Goal: Transaction & Acquisition: Download file/media

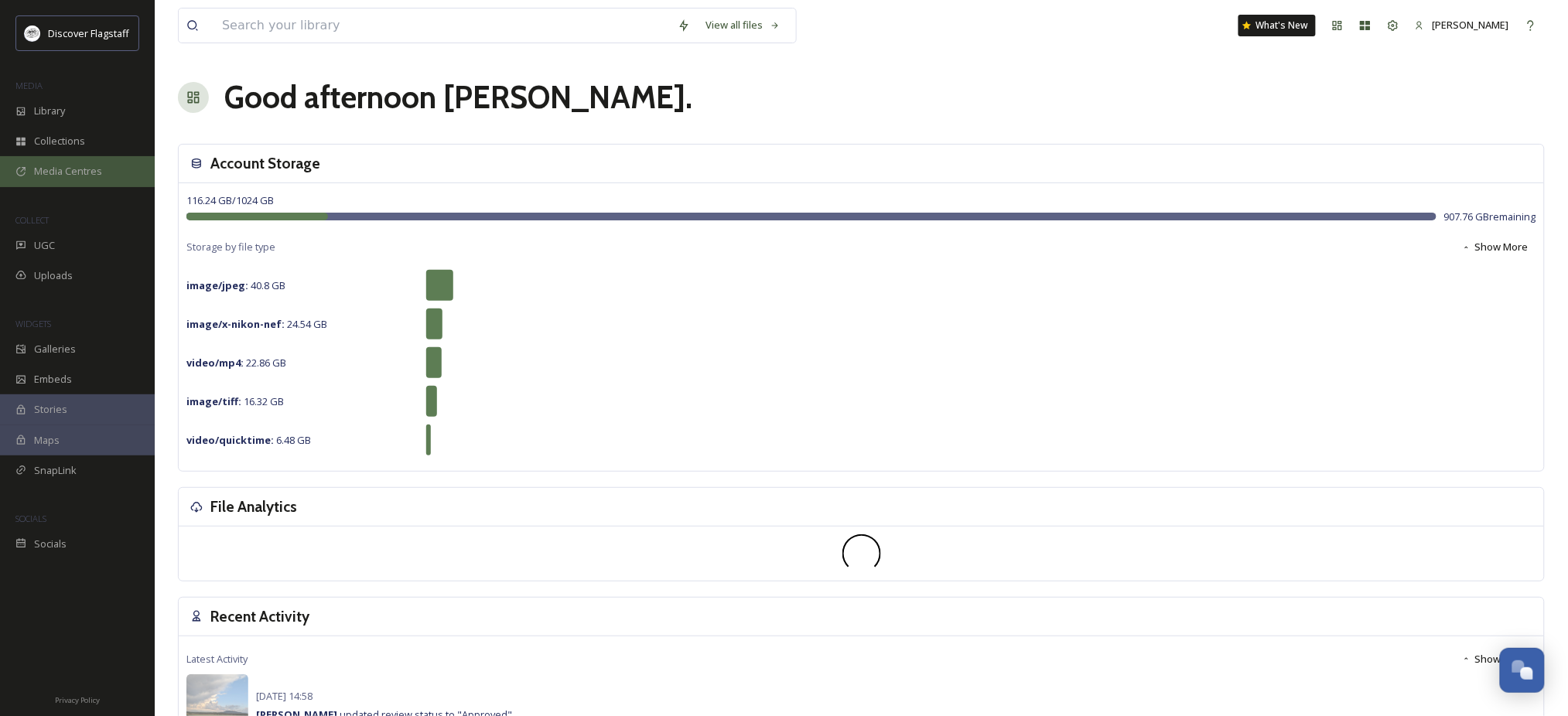
click at [61, 178] on span "Media Centres" at bounding box center [68, 171] width 68 height 15
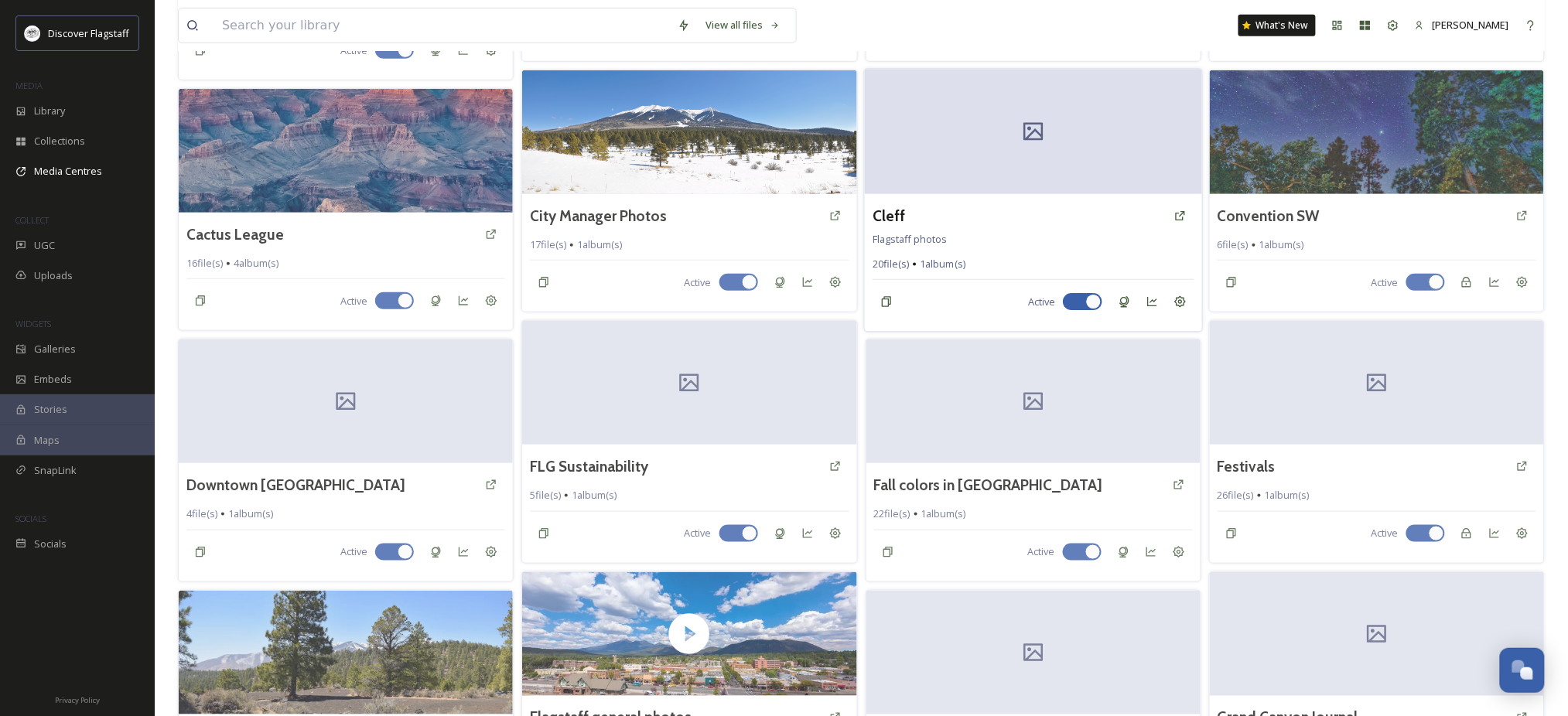
scroll to position [515, 0]
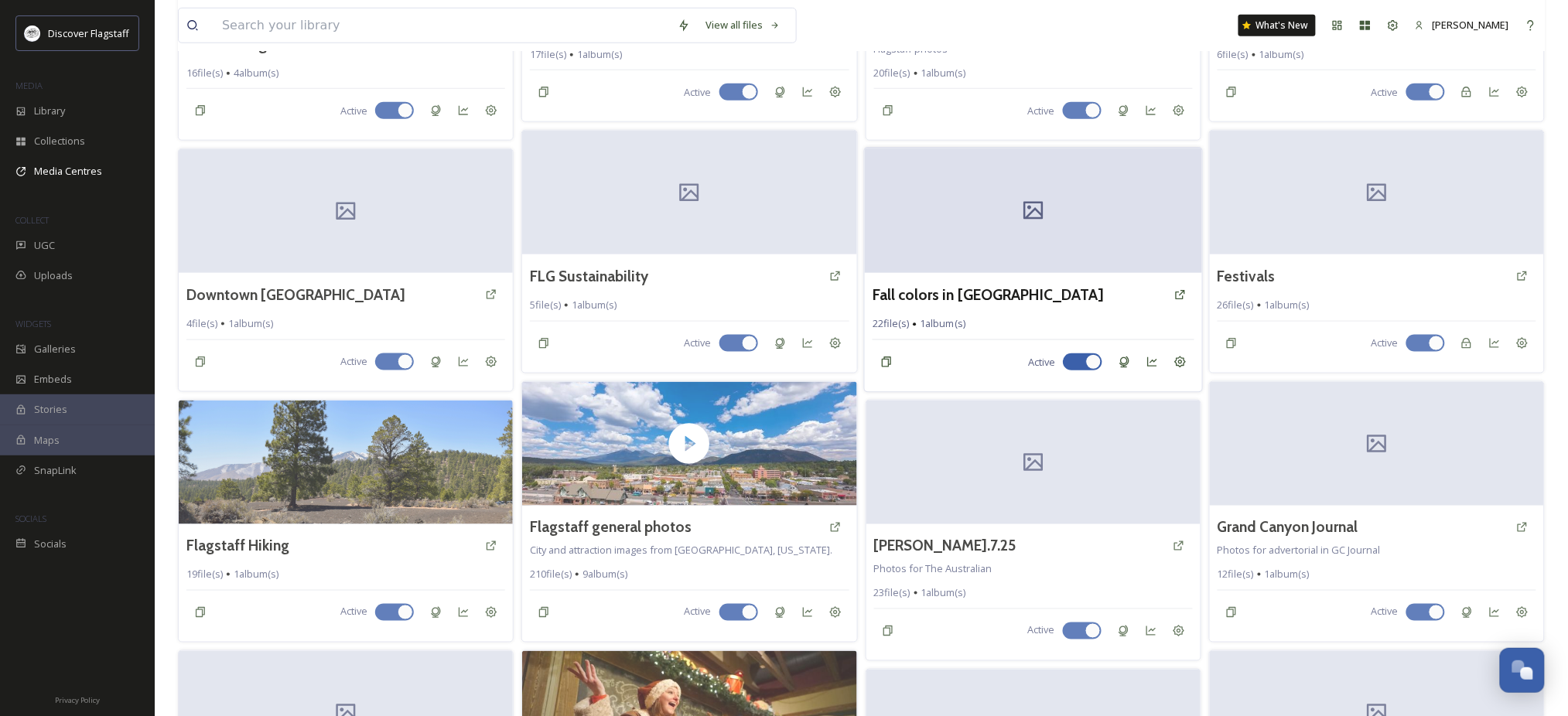
click at [974, 274] on div at bounding box center [1033, 211] width 338 height 125
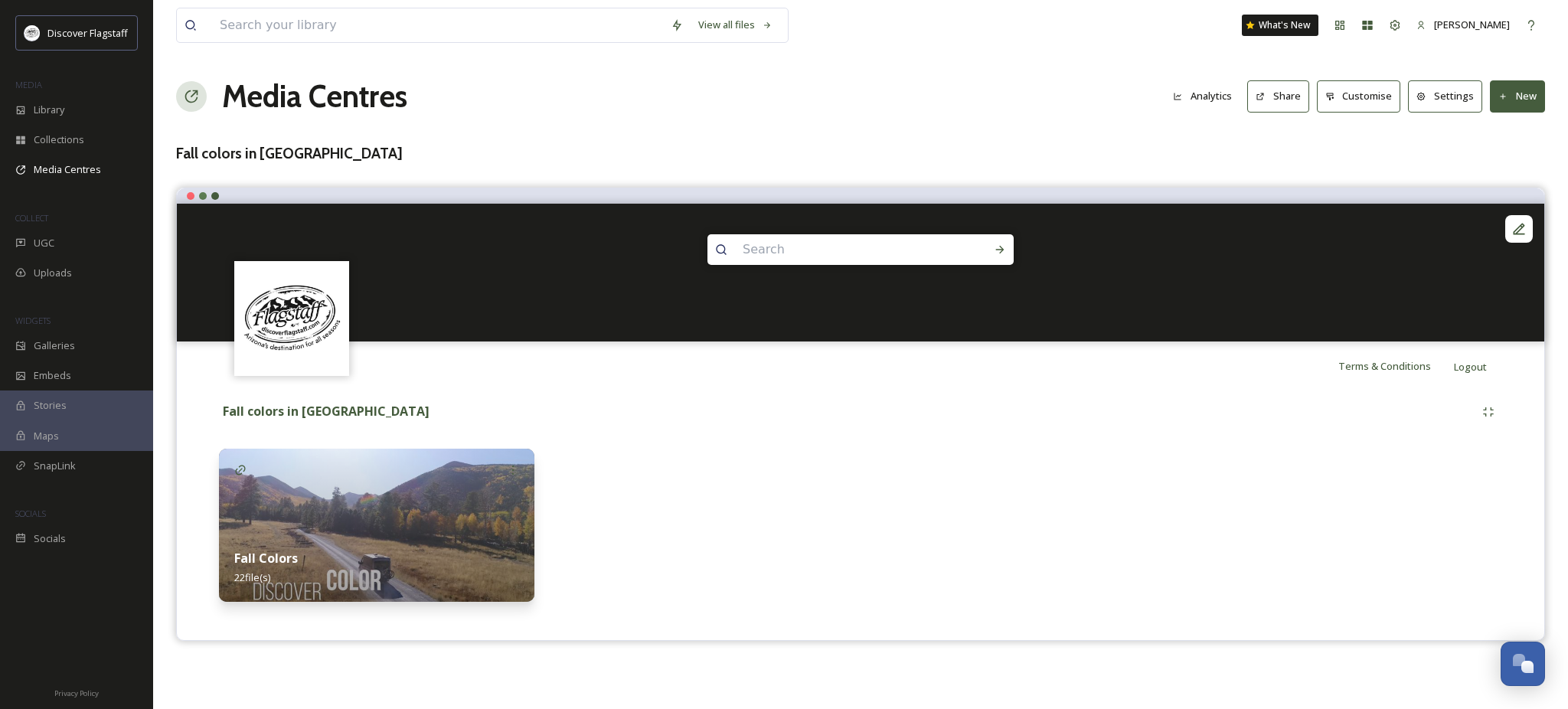
click at [344, 597] on div "Fall Colors 22 file(s)" at bounding box center [377, 567] width 316 height 68
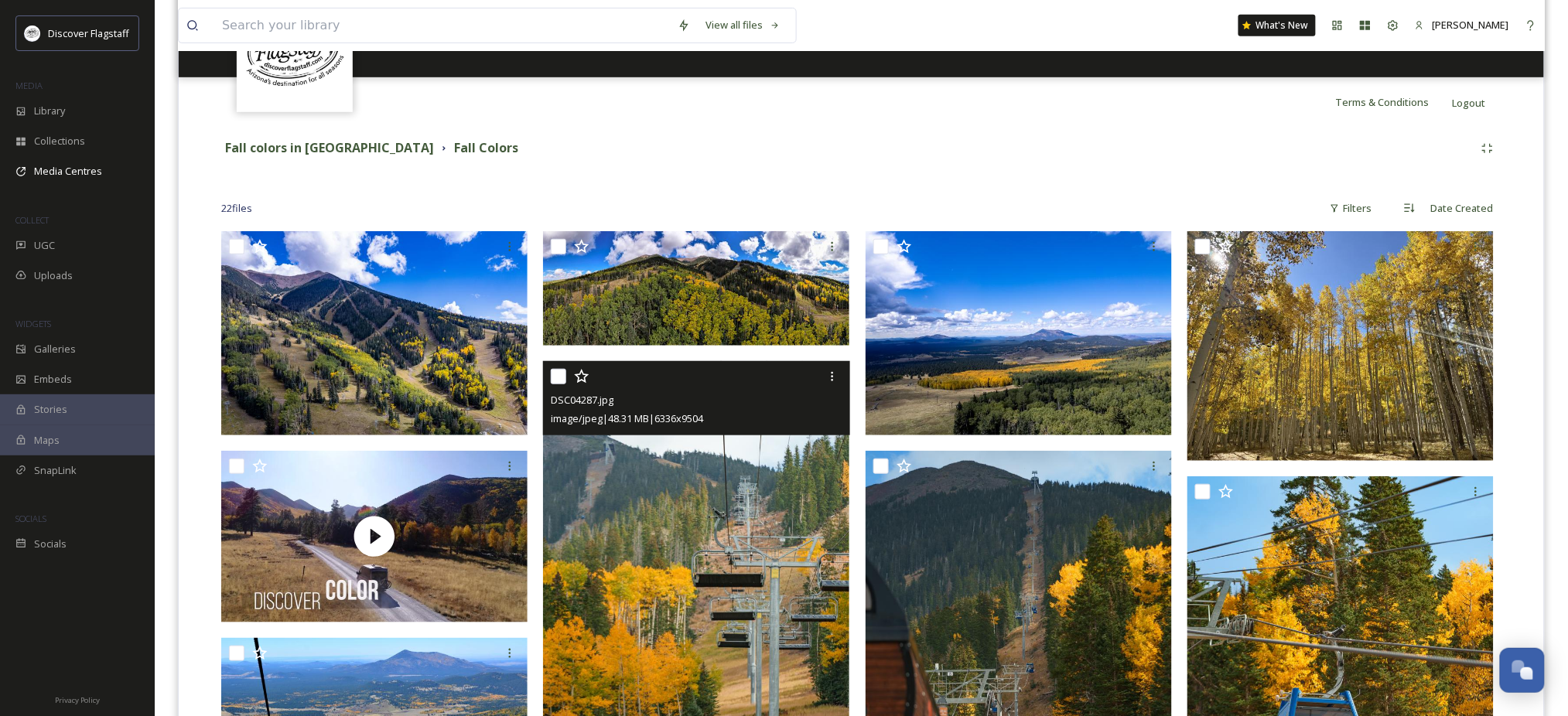
scroll to position [264, 0]
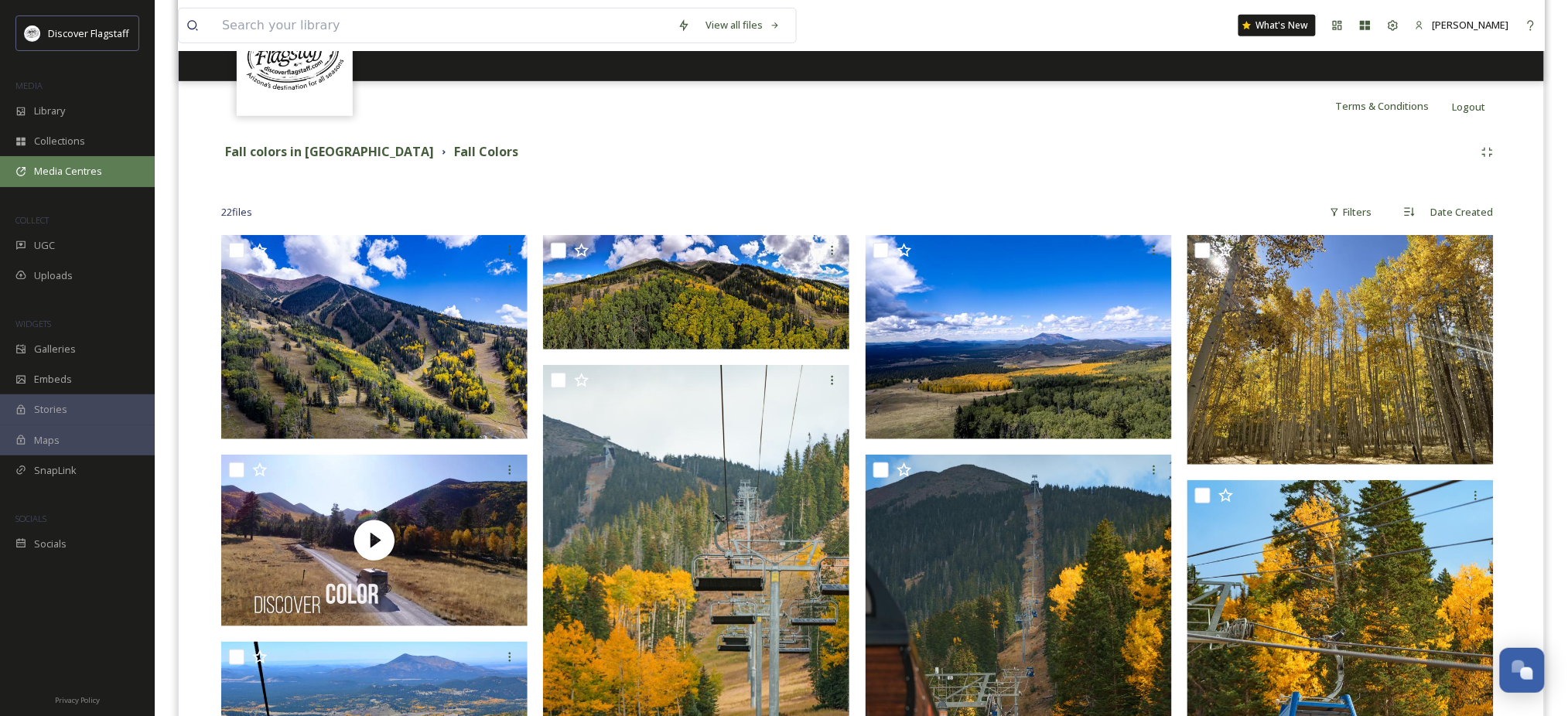
click at [74, 176] on div "Media Centres" at bounding box center [77, 171] width 154 height 30
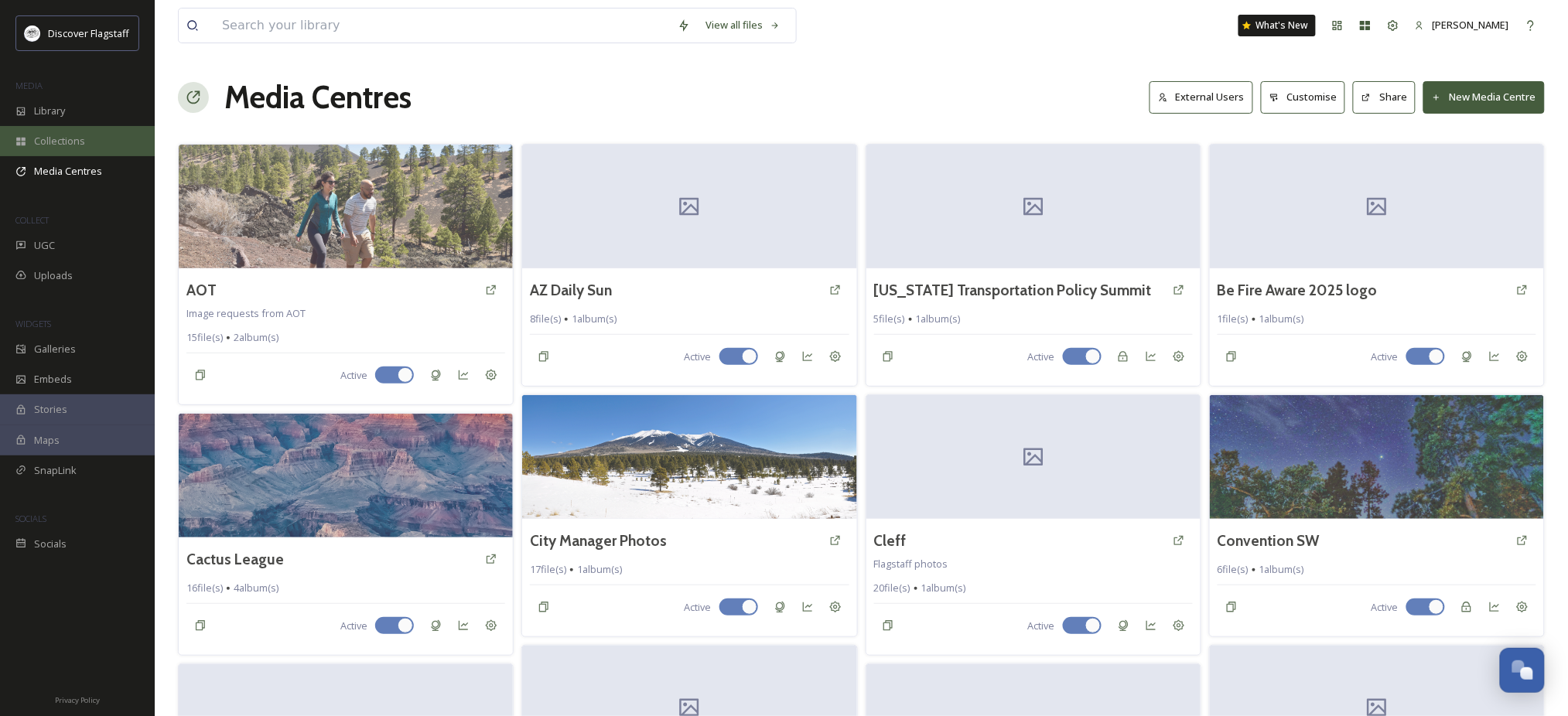
click at [71, 149] on span "Collections" at bounding box center [60, 142] width 51 height 15
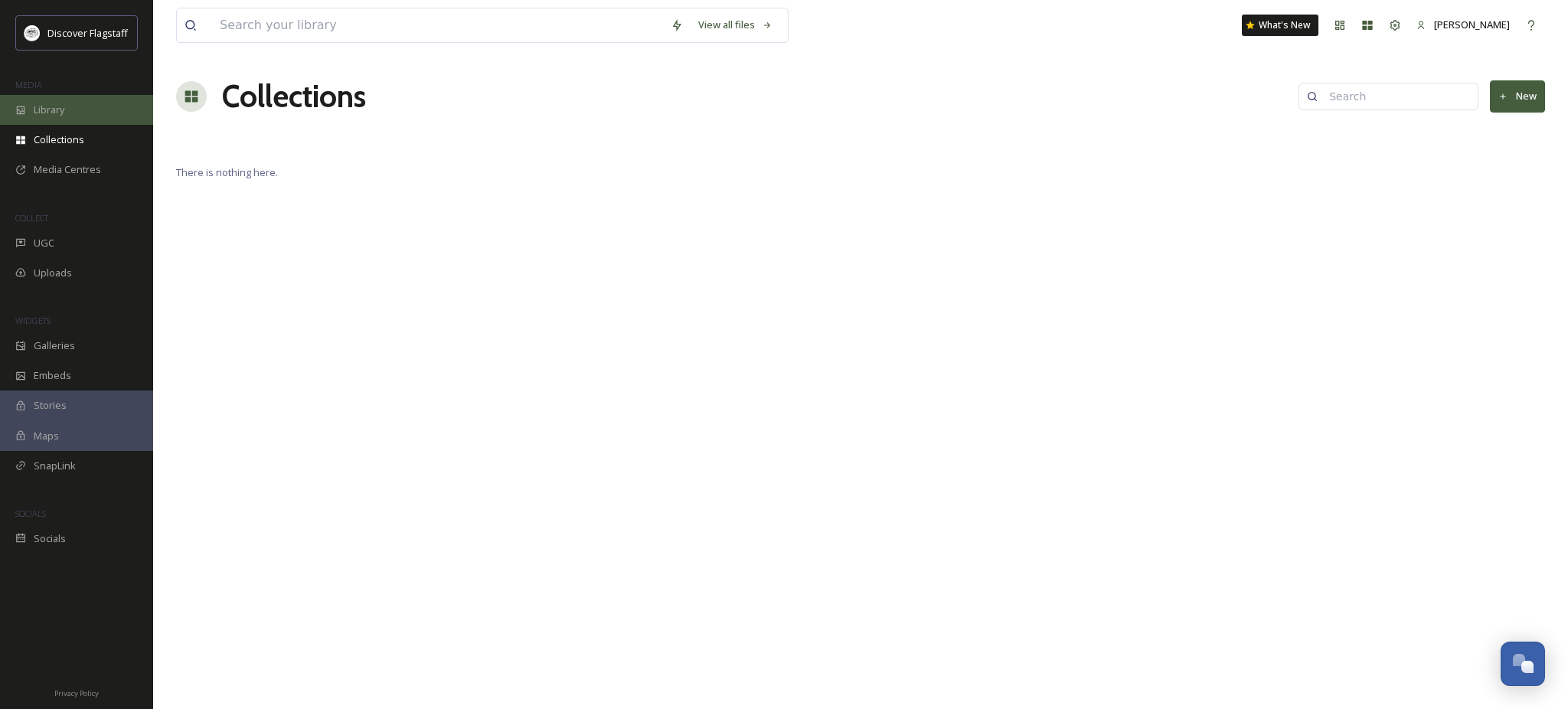
click at [76, 121] on div "Library" at bounding box center [76, 109] width 153 height 30
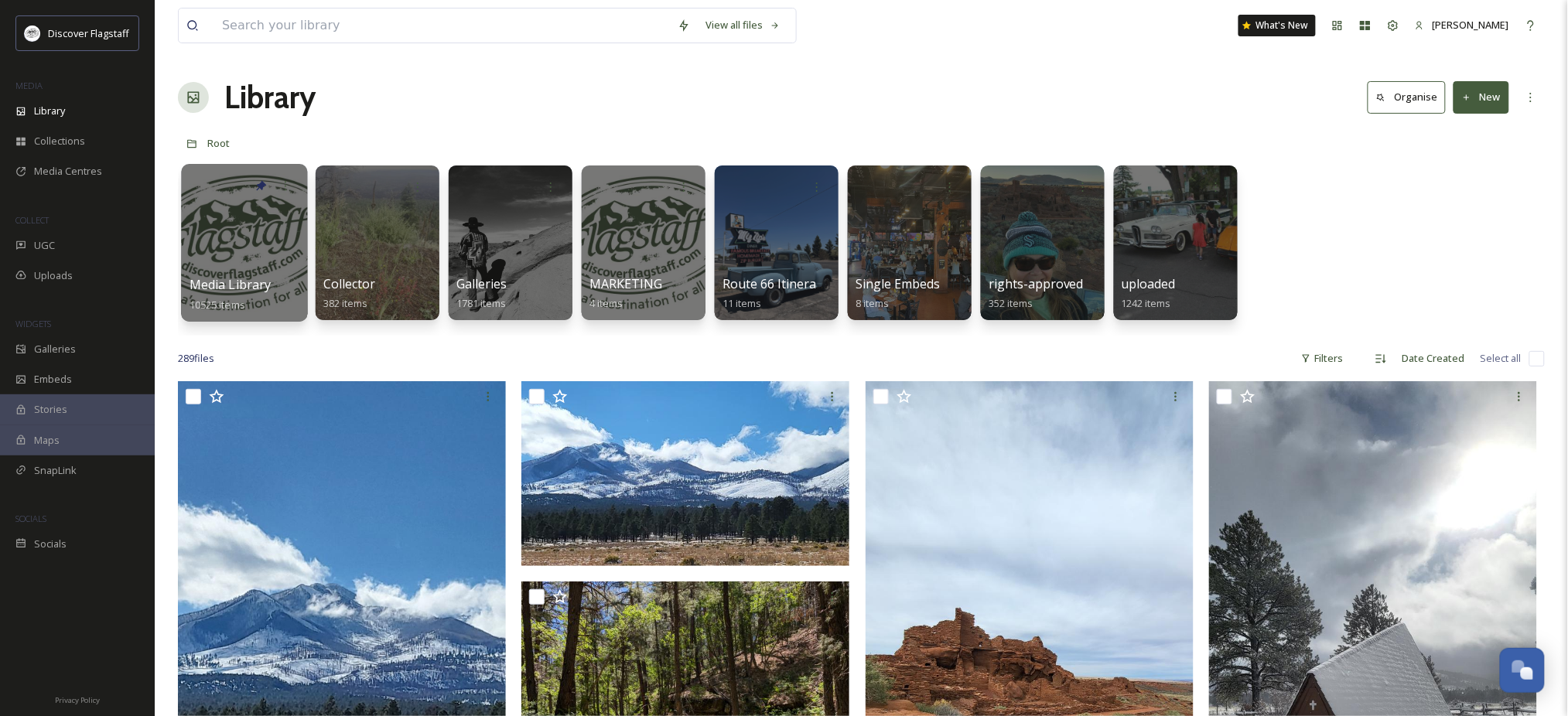
click at [233, 244] on div at bounding box center [244, 243] width 126 height 158
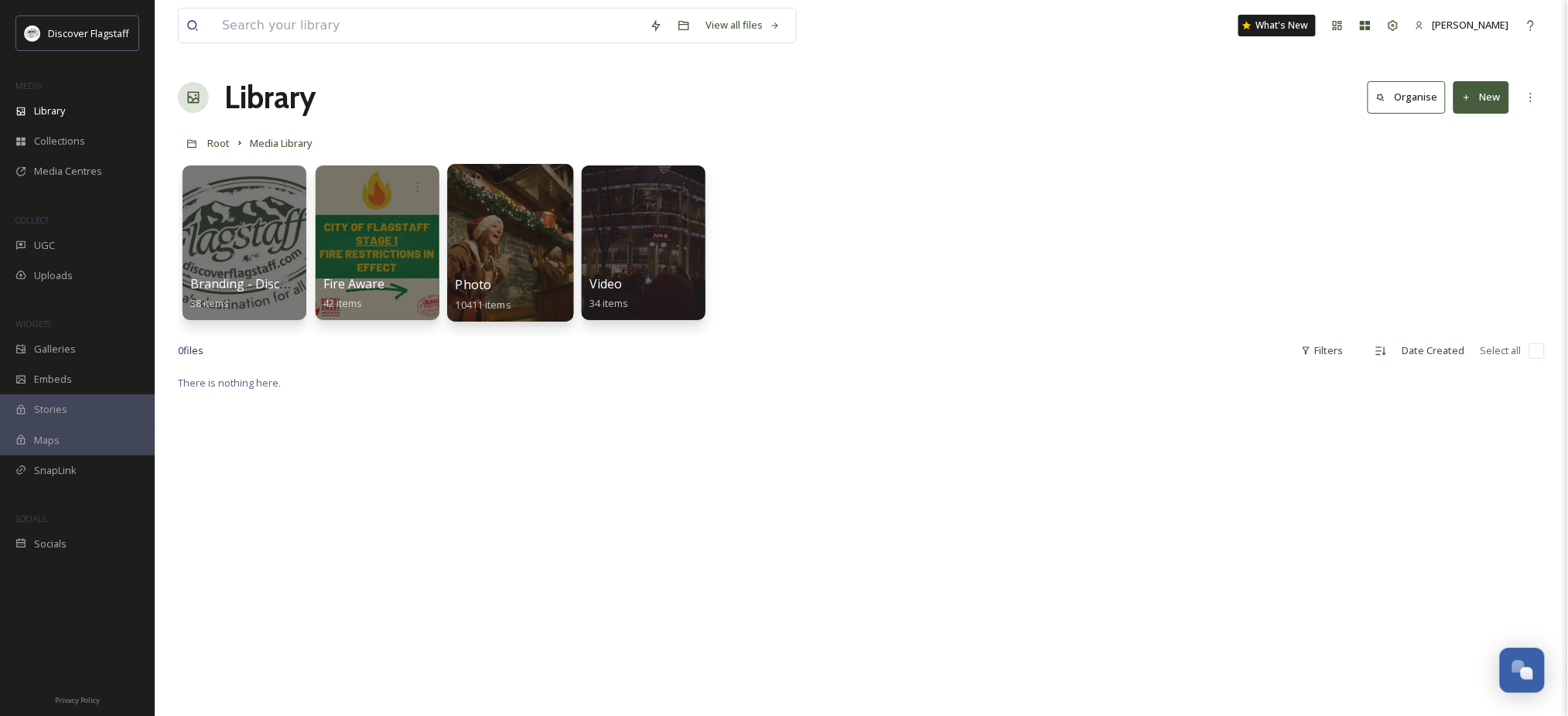
click at [549, 276] on div at bounding box center [509, 243] width 126 height 158
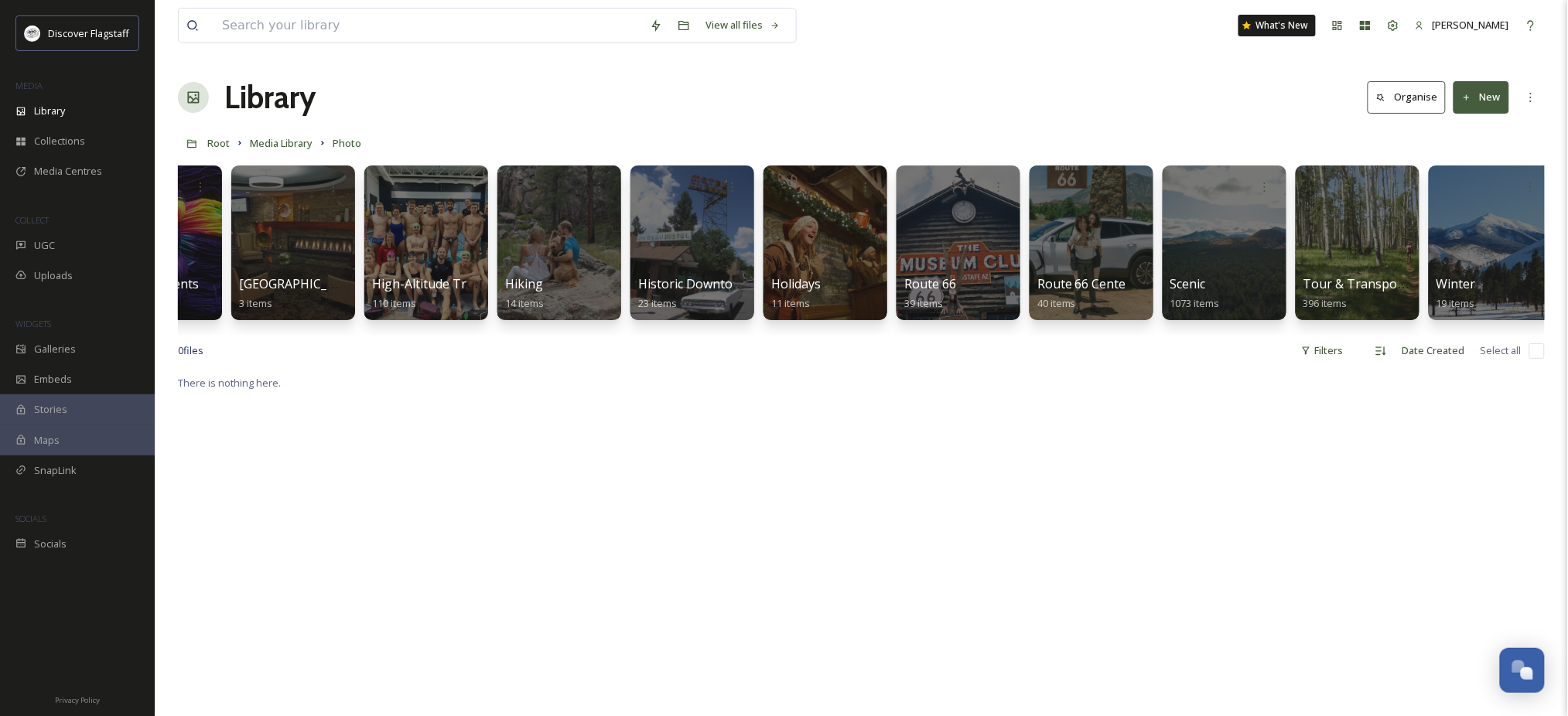
scroll to position [0, 1027]
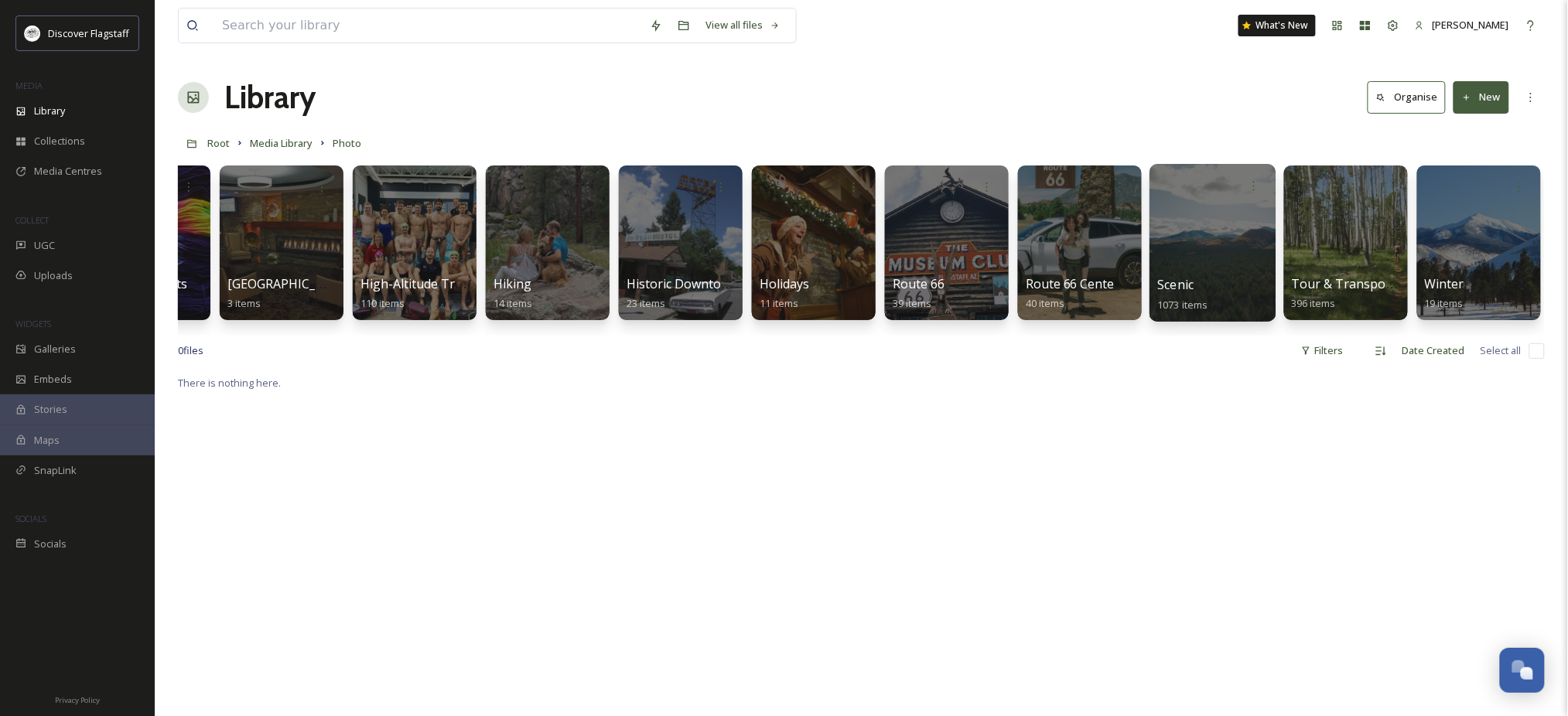
click at [1208, 261] on div at bounding box center [1211, 243] width 126 height 158
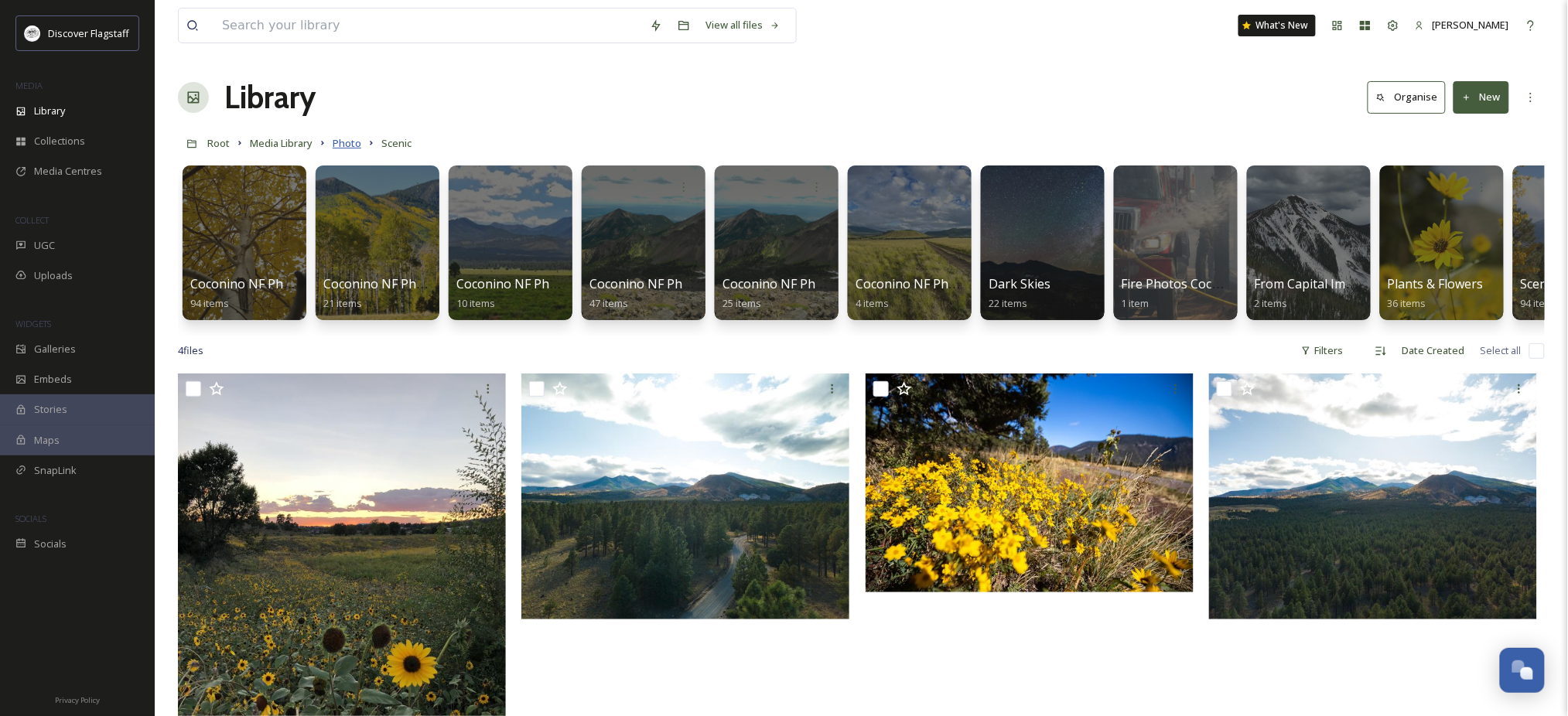
click at [361, 150] on span "Photo" at bounding box center [347, 142] width 28 height 14
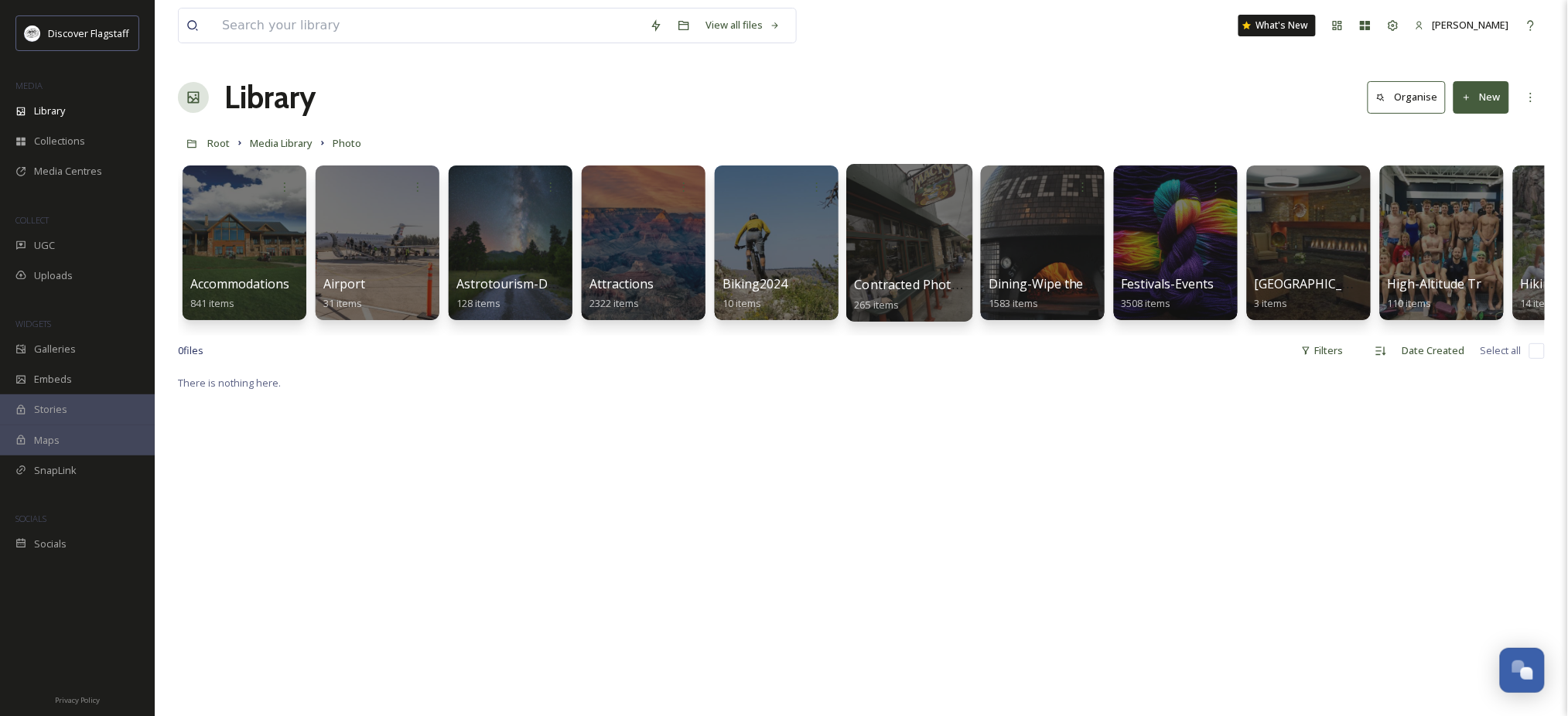
click at [900, 311] on span "265 items" at bounding box center [877, 303] width 45 height 14
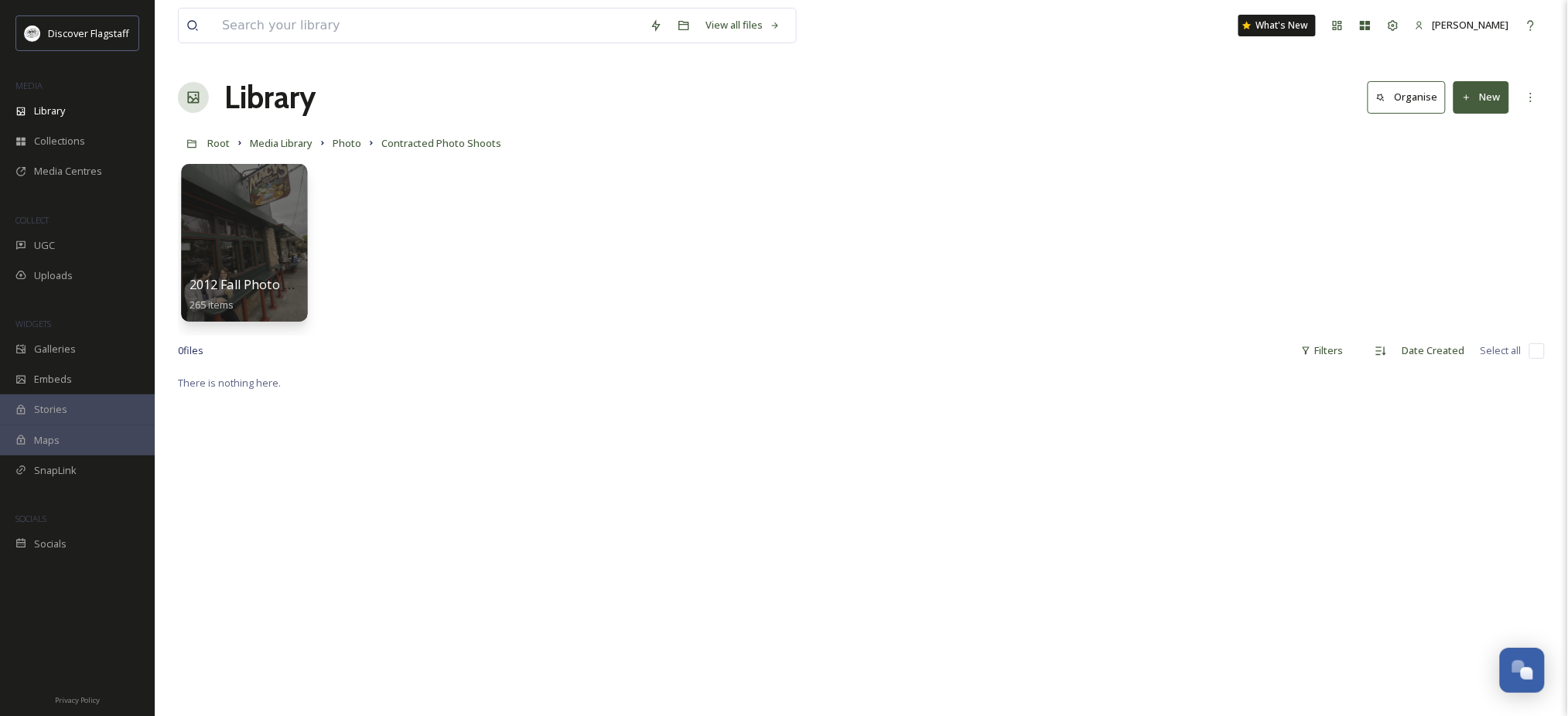
click at [225, 234] on div at bounding box center [244, 243] width 126 height 158
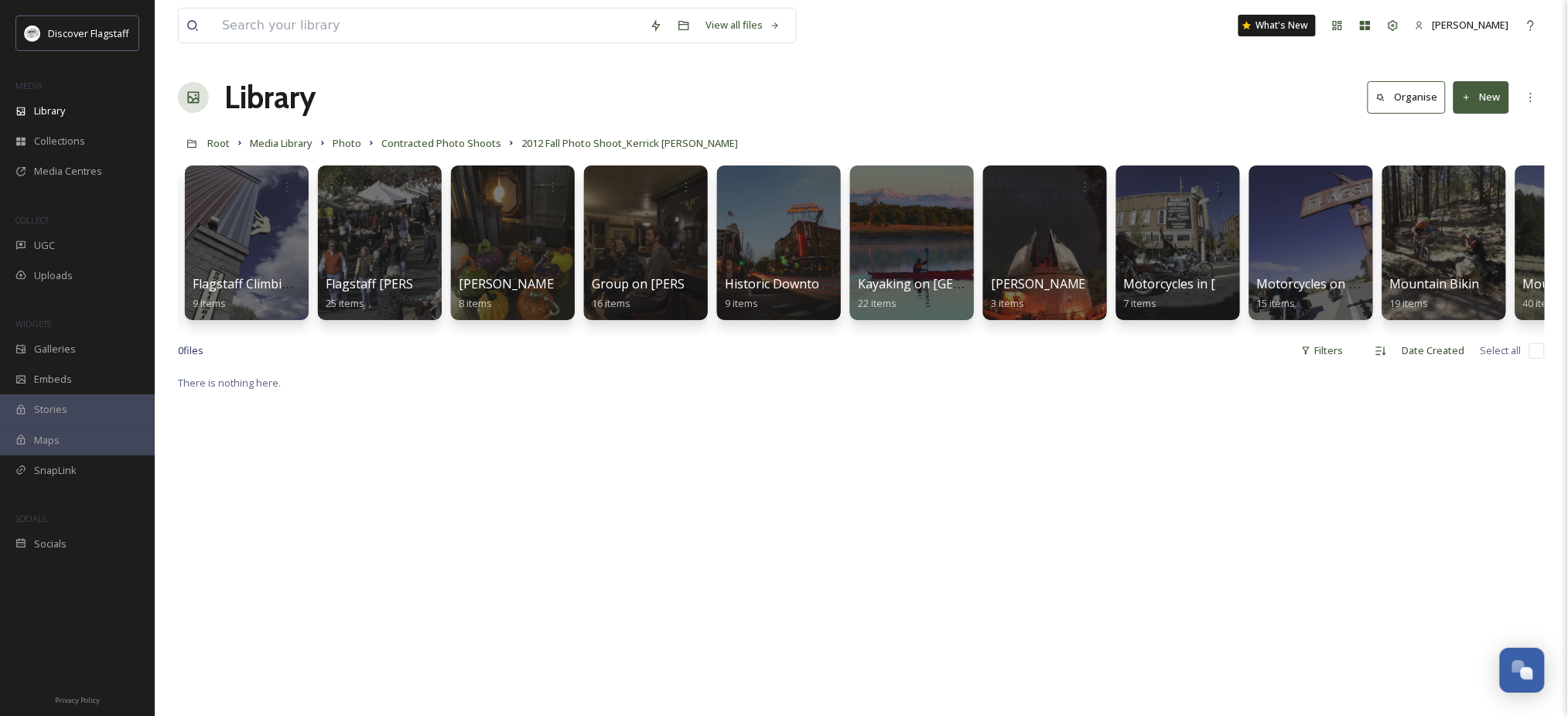
scroll to position [0, 811]
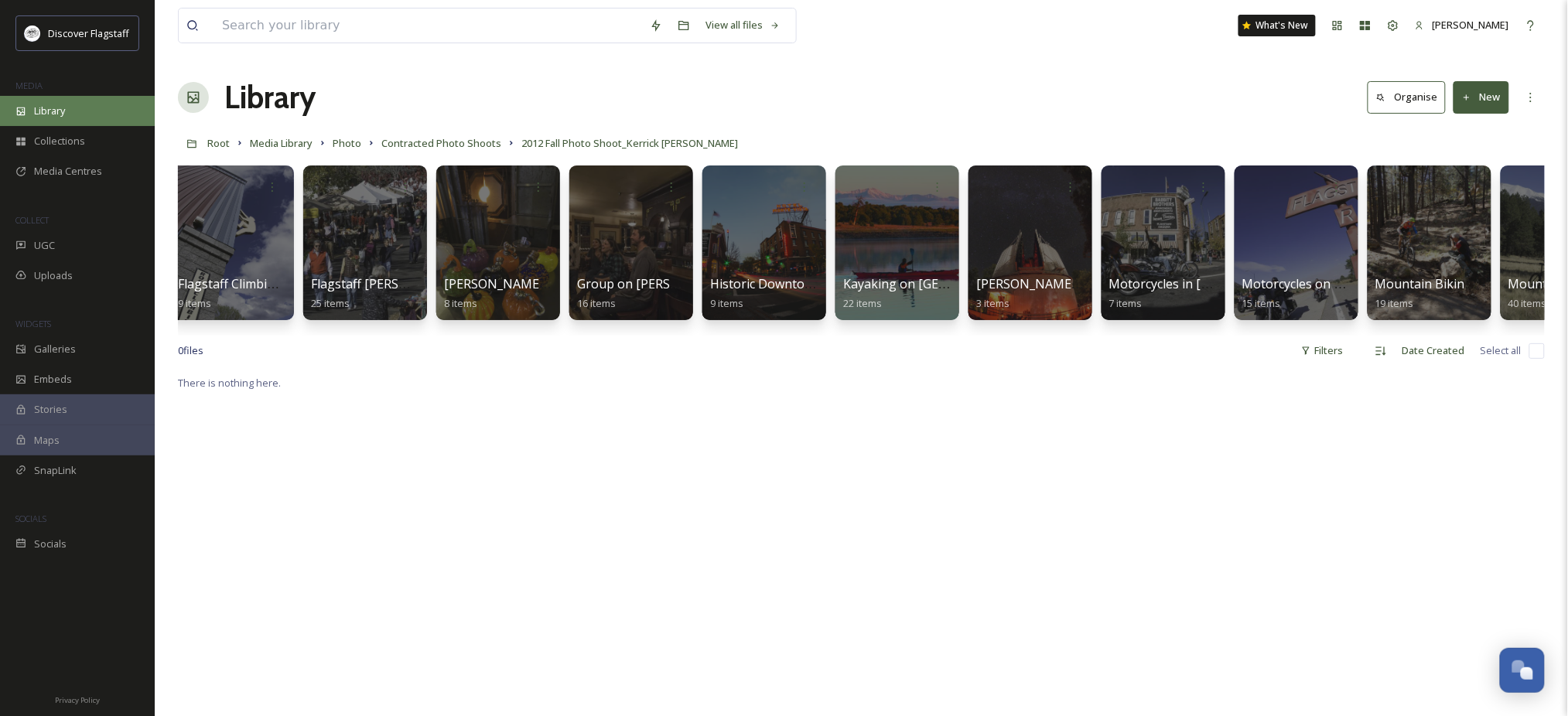
click at [61, 126] on div "Library" at bounding box center [77, 110] width 154 height 30
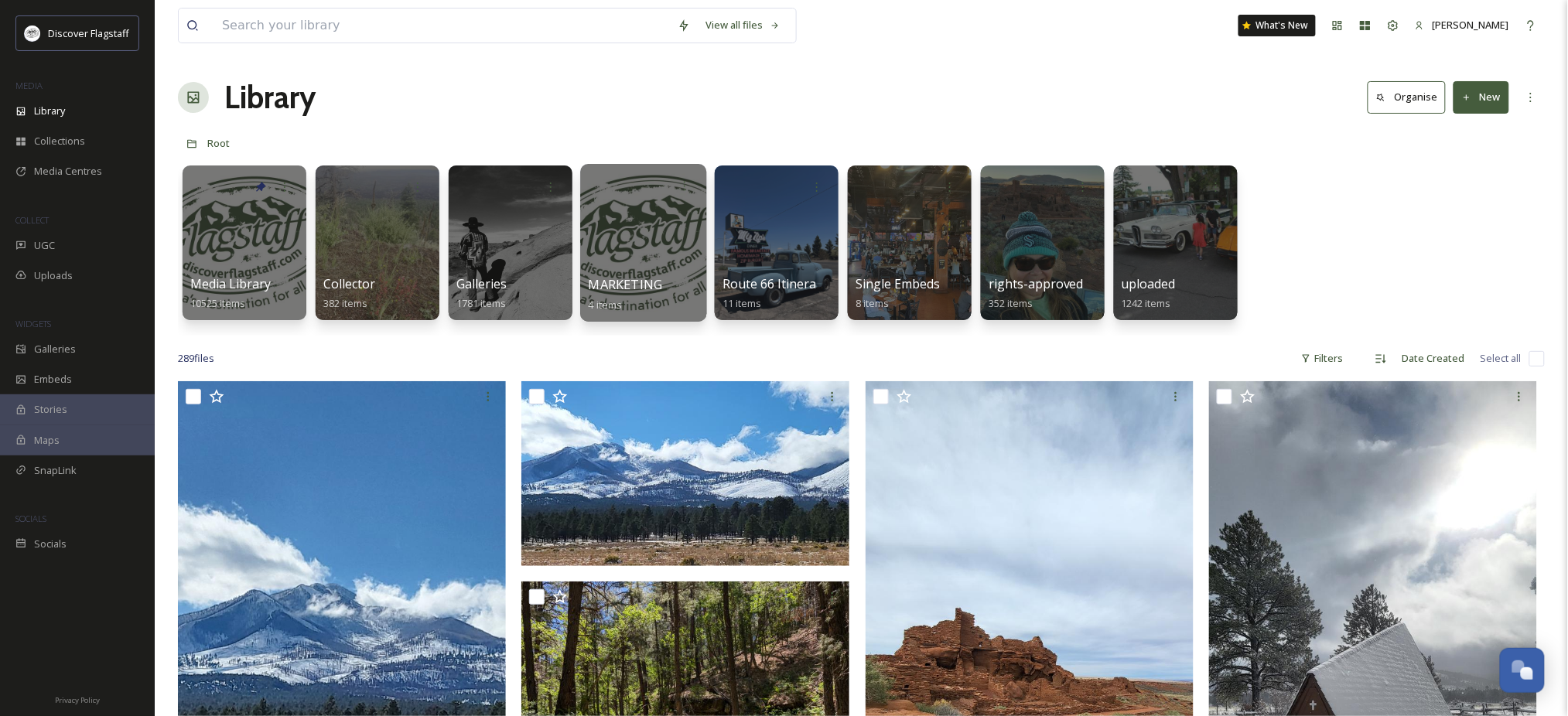
click at [649, 258] on div at bounding box center [642, 243] width 126 height 158
click at [230, 252] on div at bounding box center [244, 243] width 126 height 158
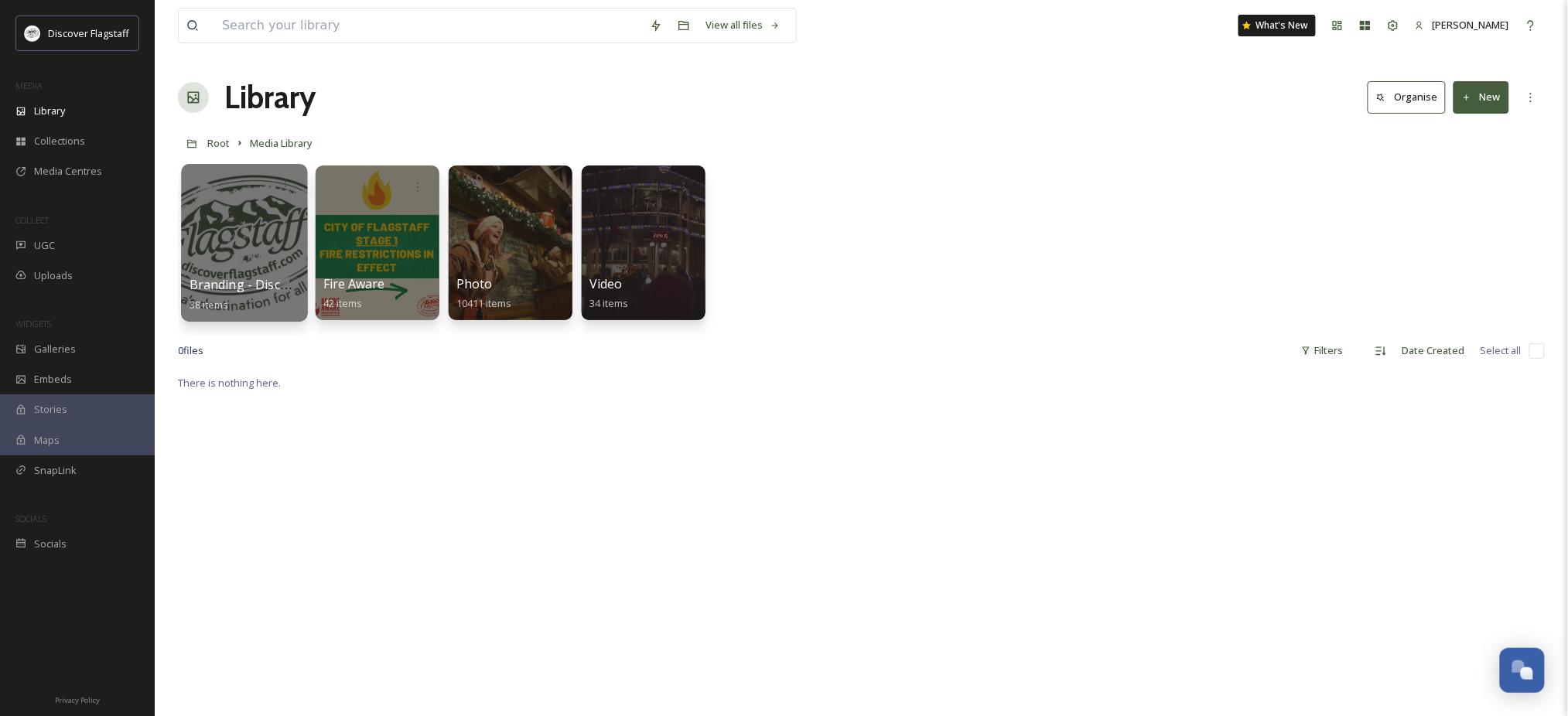
click at [255, 241] on div at bounding box center [244, 243] width 126 height 158
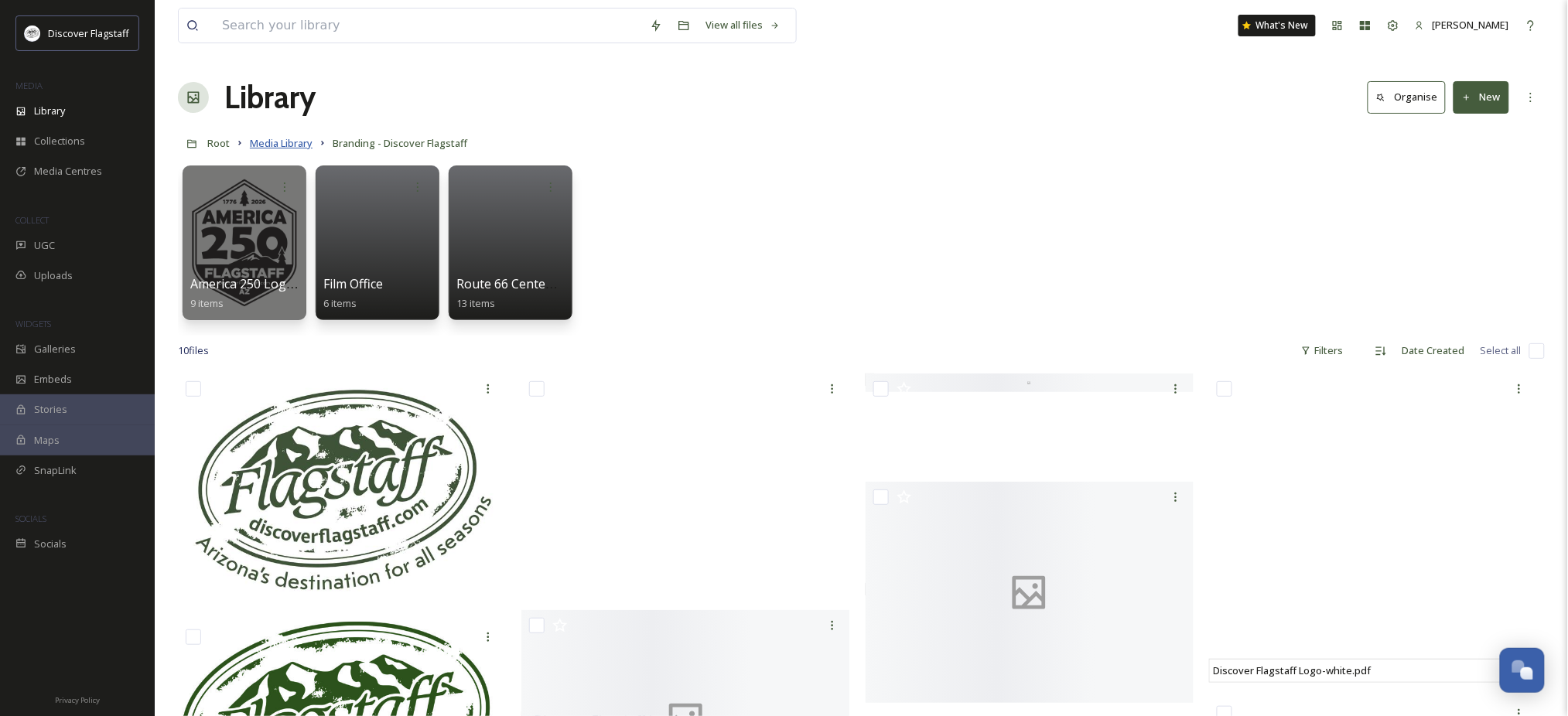
click at [287, 150] on span "Media Library" at bounding box center [281, 142] width 62 height 14
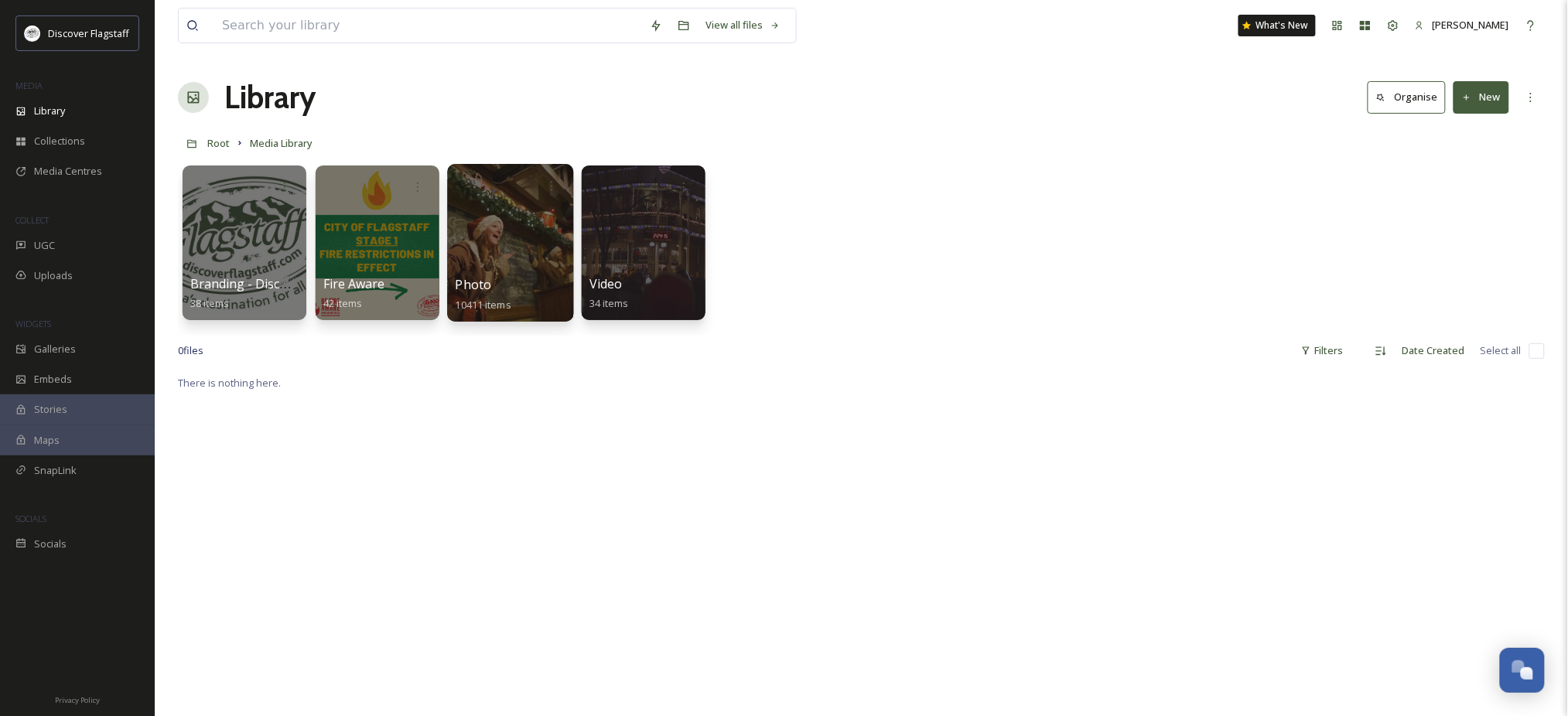
click at [513, 266] on div at bounding box center [509, 243] width 126 height 158
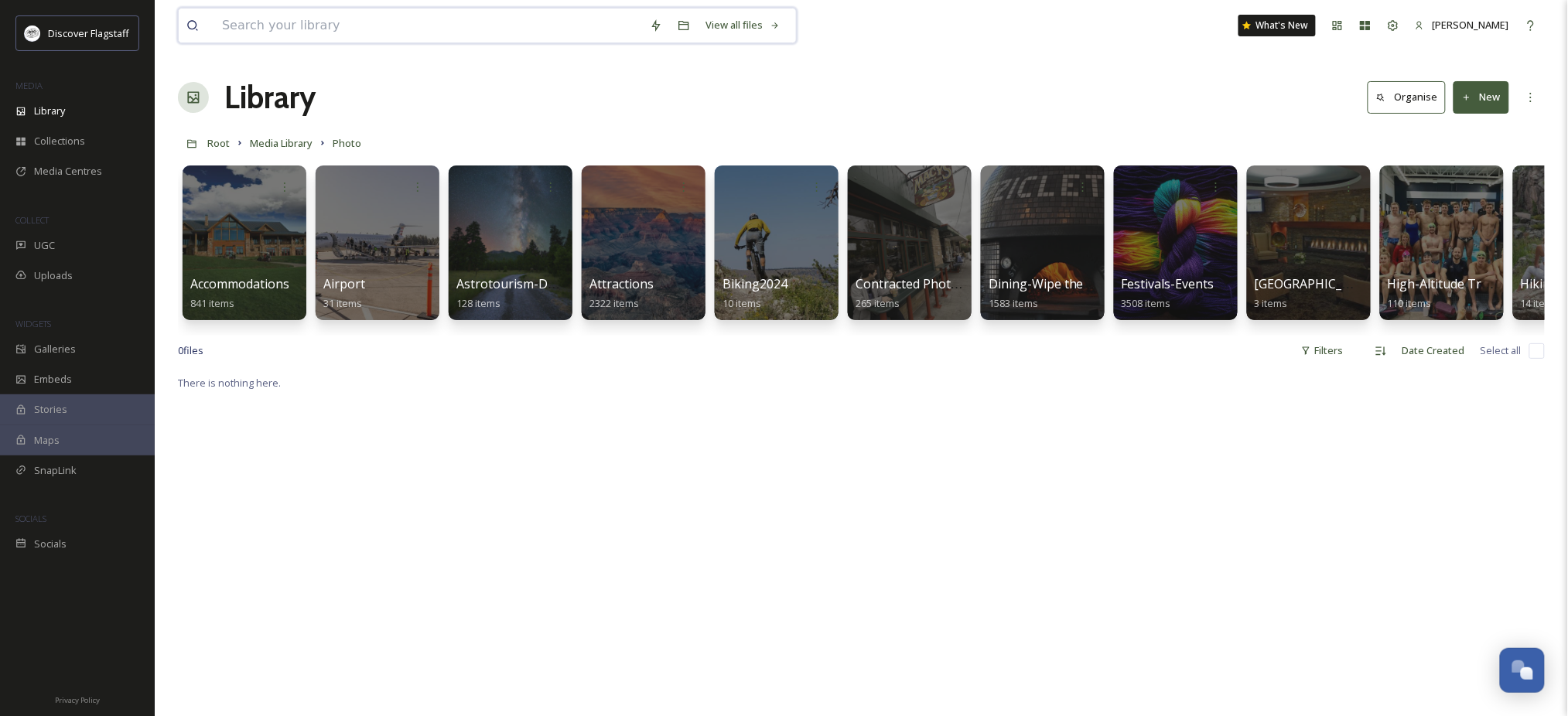
click at [335, 38] on input at bounding box center [427, 25] width 427 height 34
type input "leaf-ometer"
click at [70, 178] on span "Media Centres" at bounding box center [68, 171] width 68 height 15
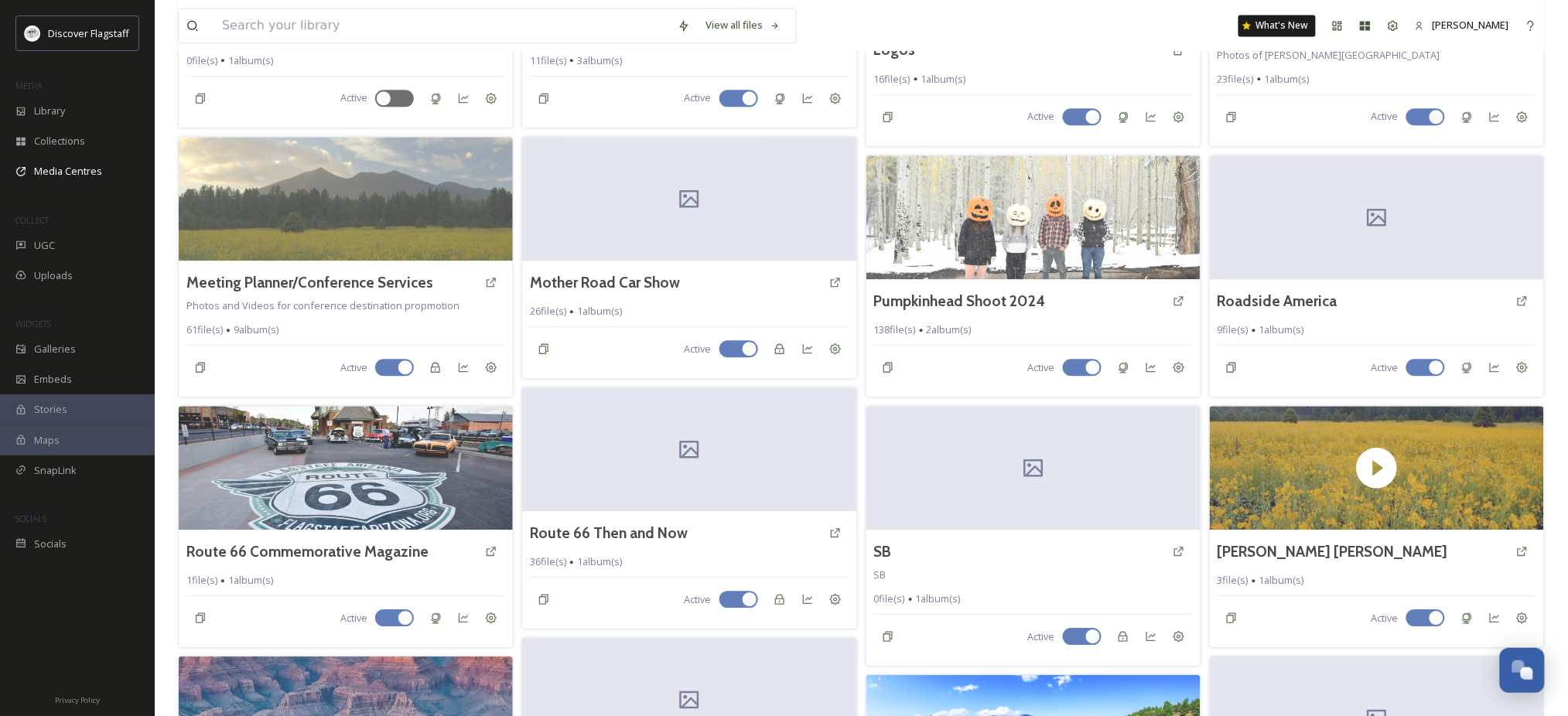
scroll to position [1462, 0]
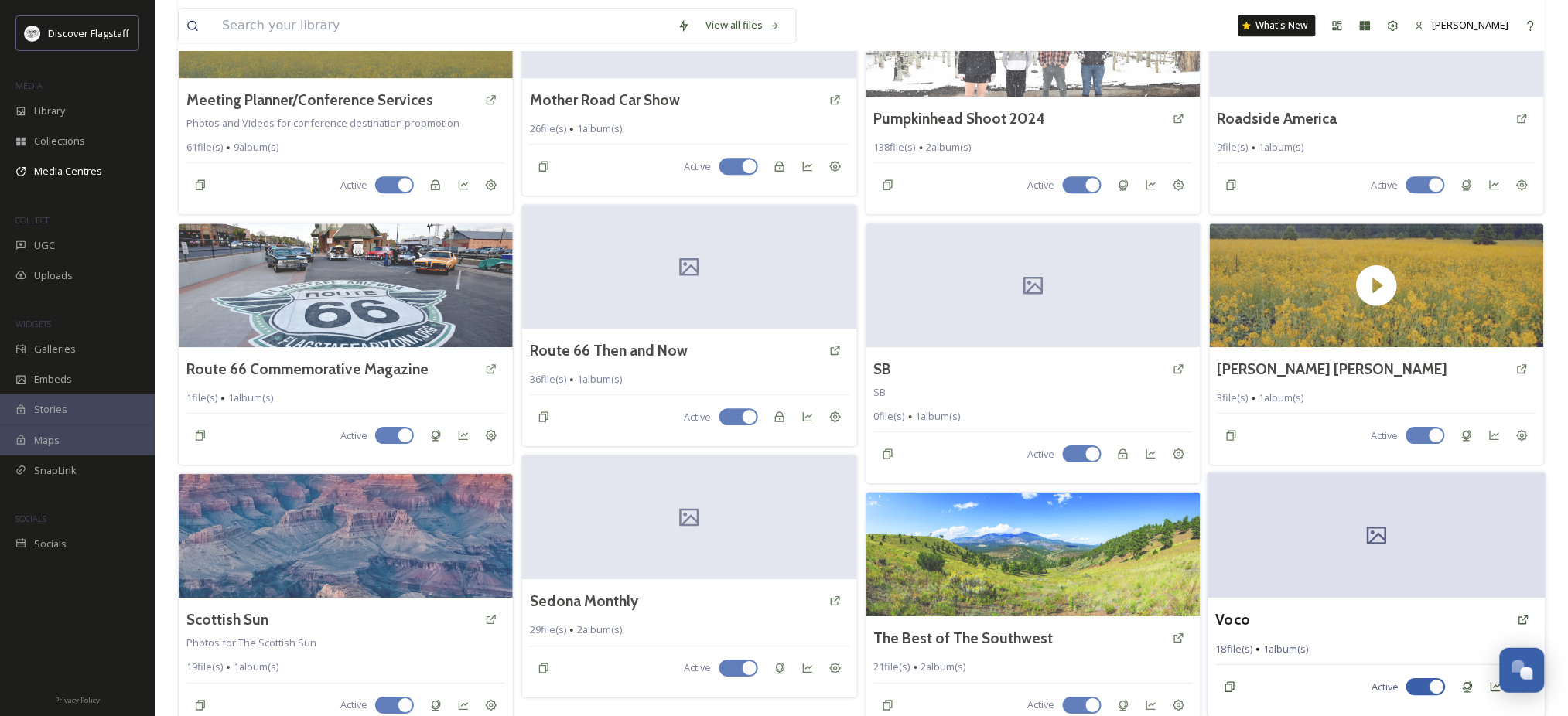
click at [1247, 519] on div at bounding box center [1377, 536] width 338 height 125
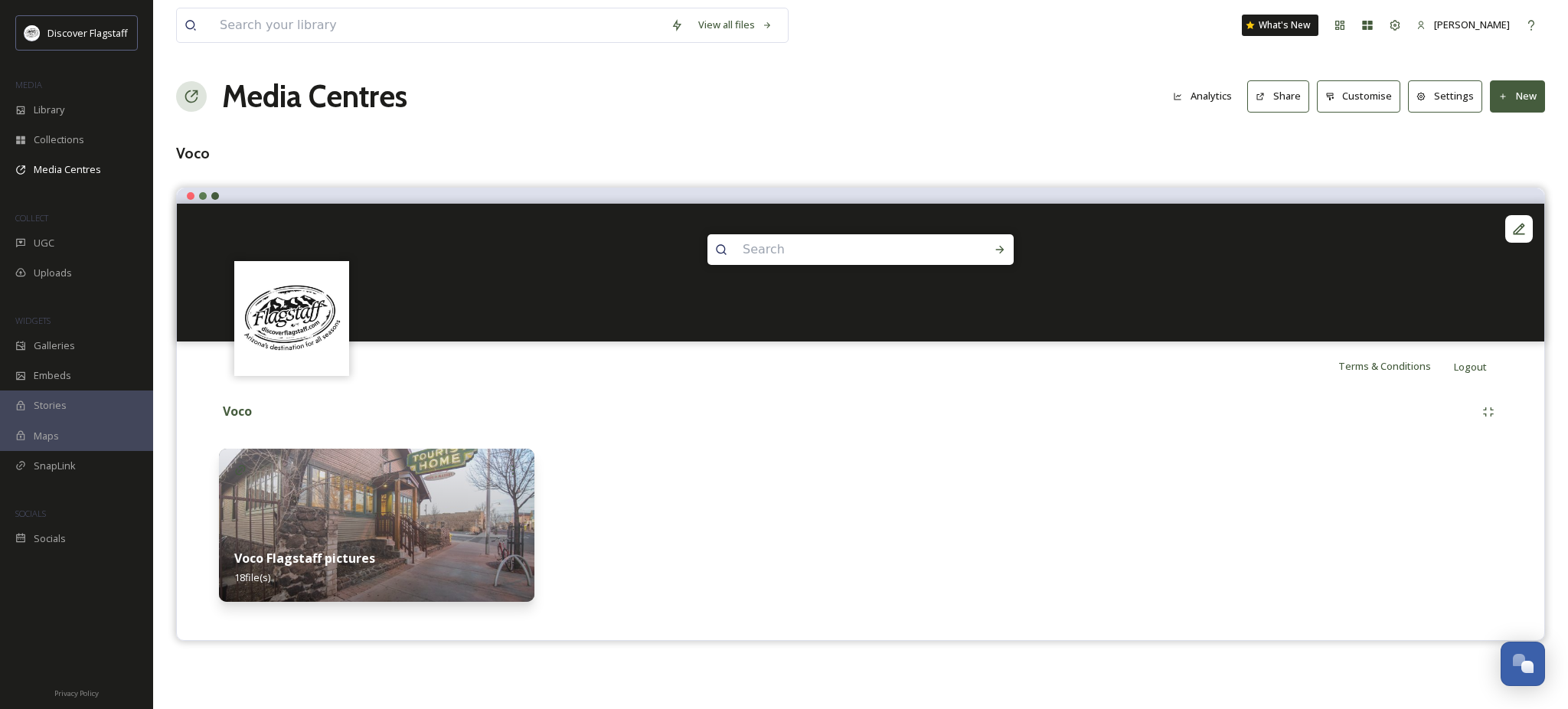
click at [486, 558] on div "Voco Flagstaff pictures 18 file(s)" at bounding box center [377, 567] width 316 height 68
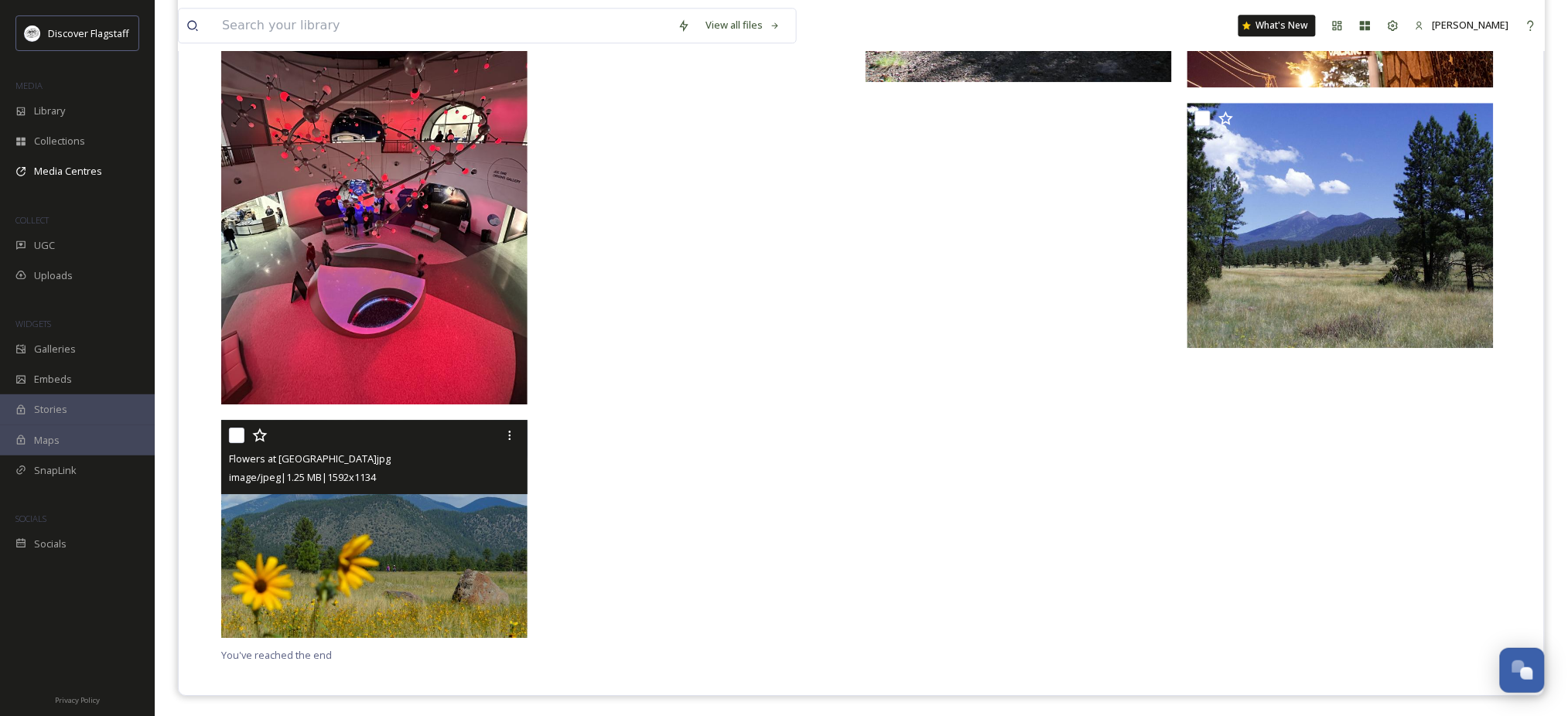
scroll to position [1551, 0]
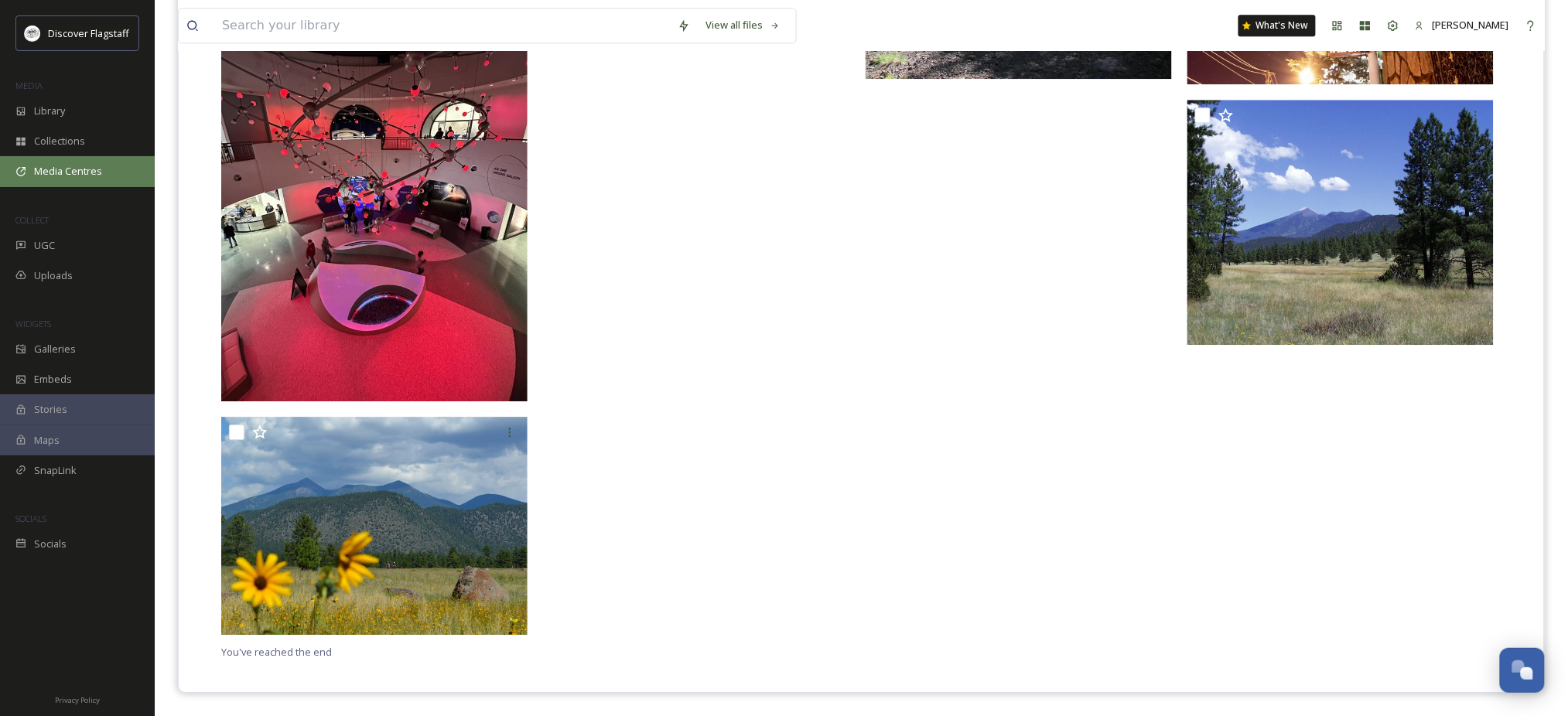
click at [64, 178] on span "Media Centres" at bounding box center [68, 171] width 68 height 15
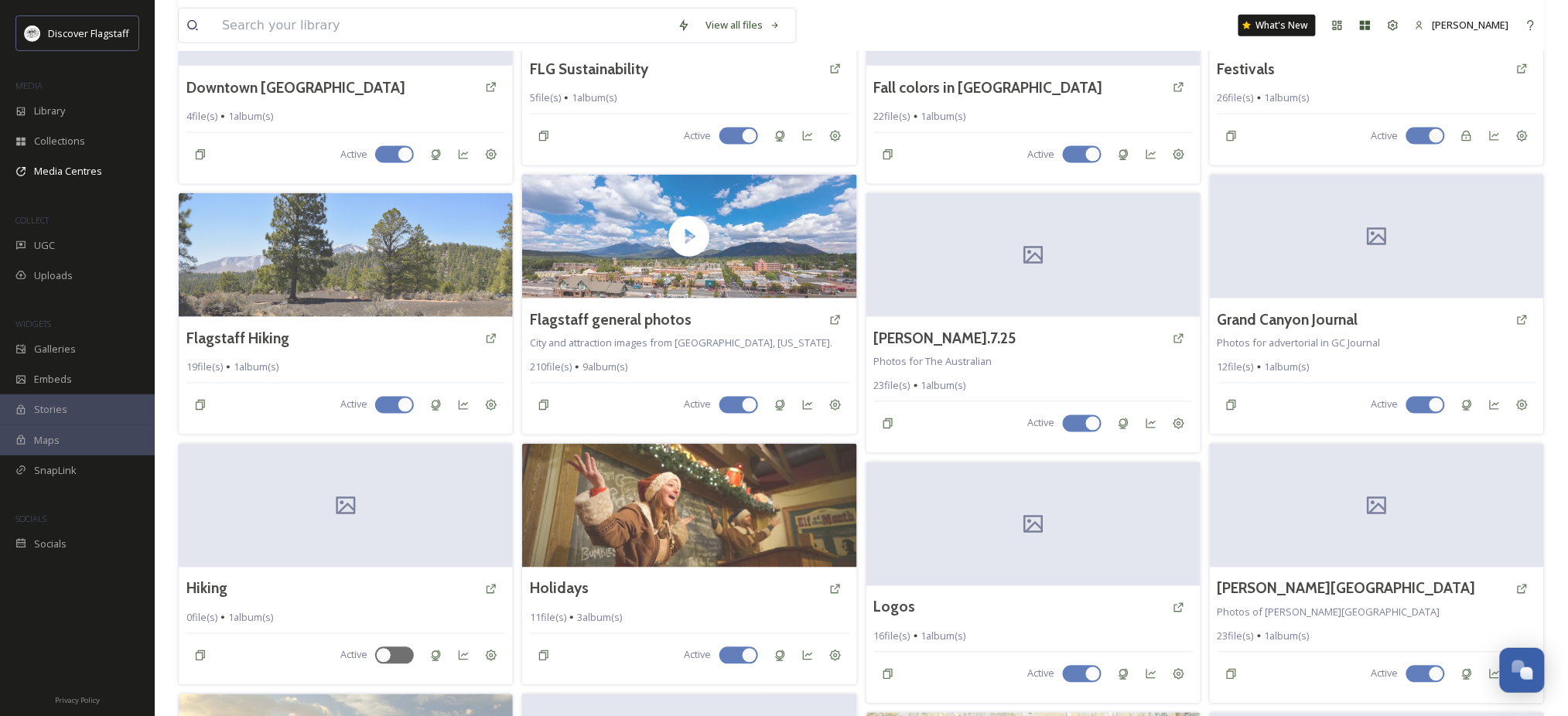
scroll to position [783, 0]
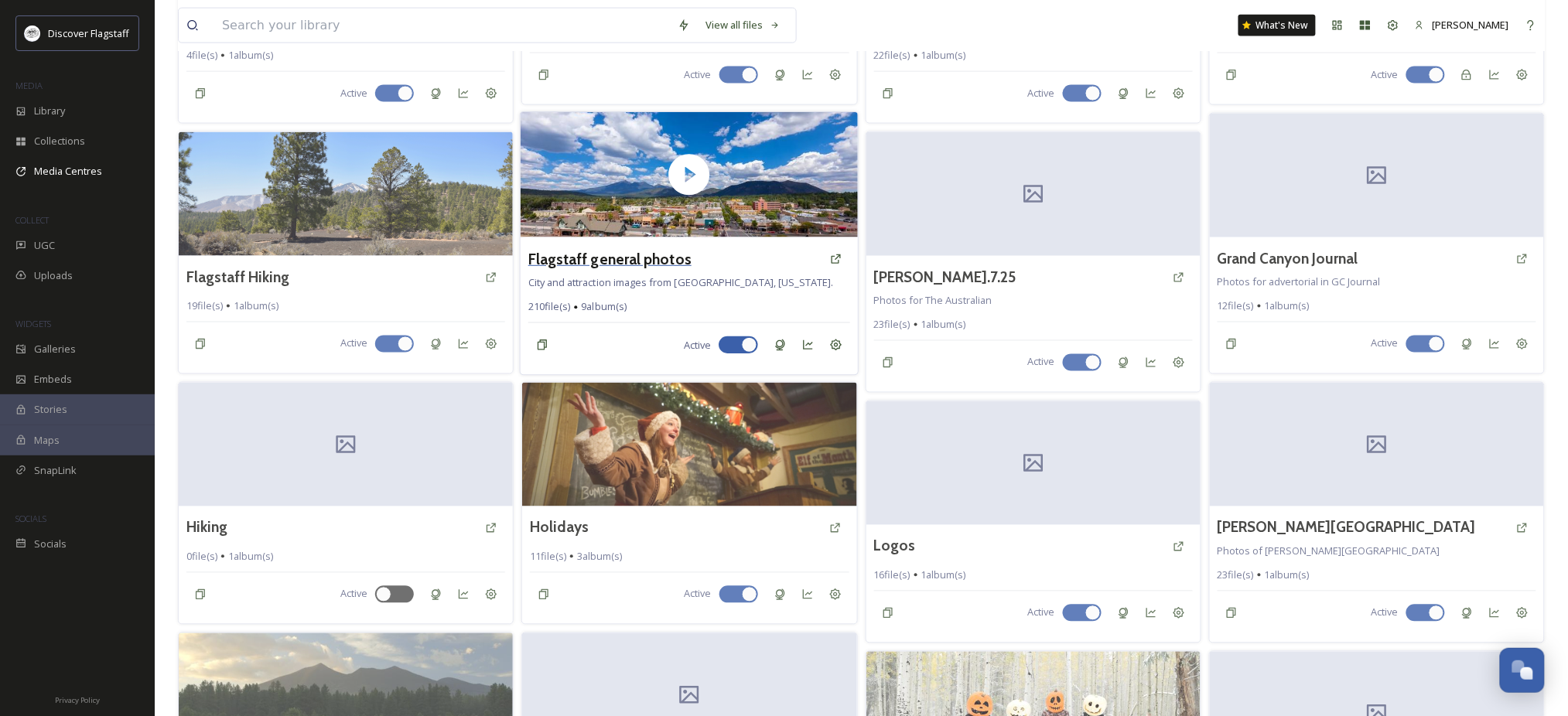
click at [593, 270] on h3 "Flagstaff general photos" at bounding box center [610, 258] width 164 height 22
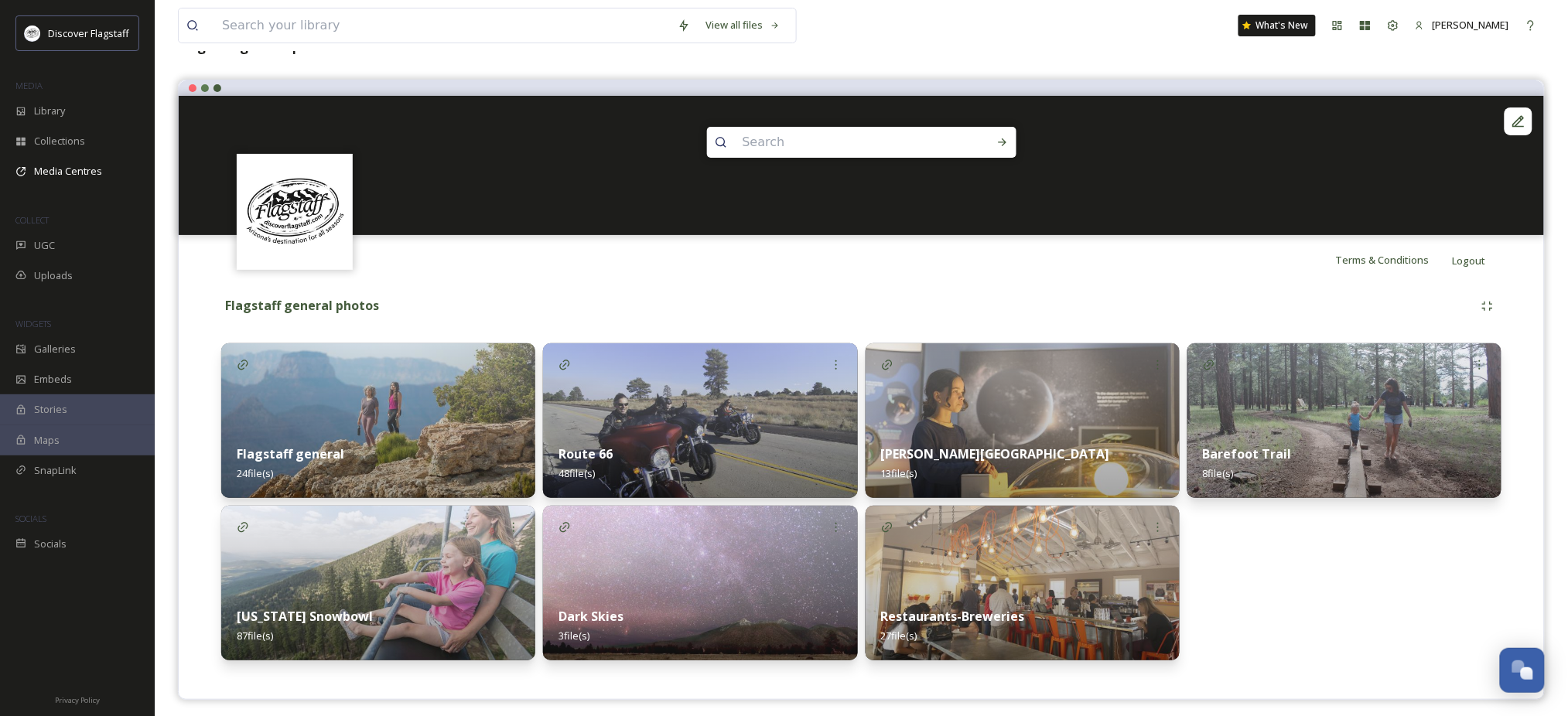
scroll to position [142, 0]
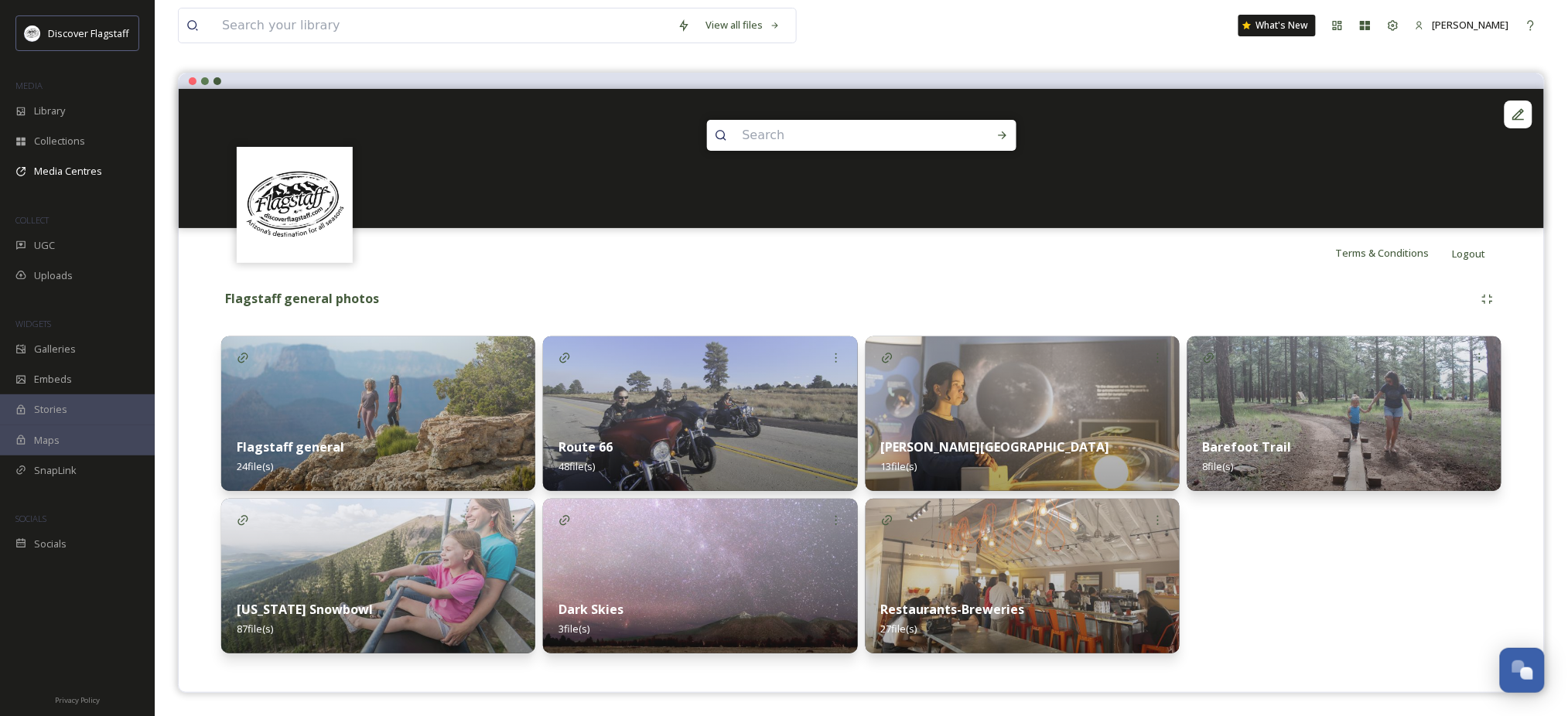
click at [345, 408] on img at bounding box center [379, 414] width 314 height 154
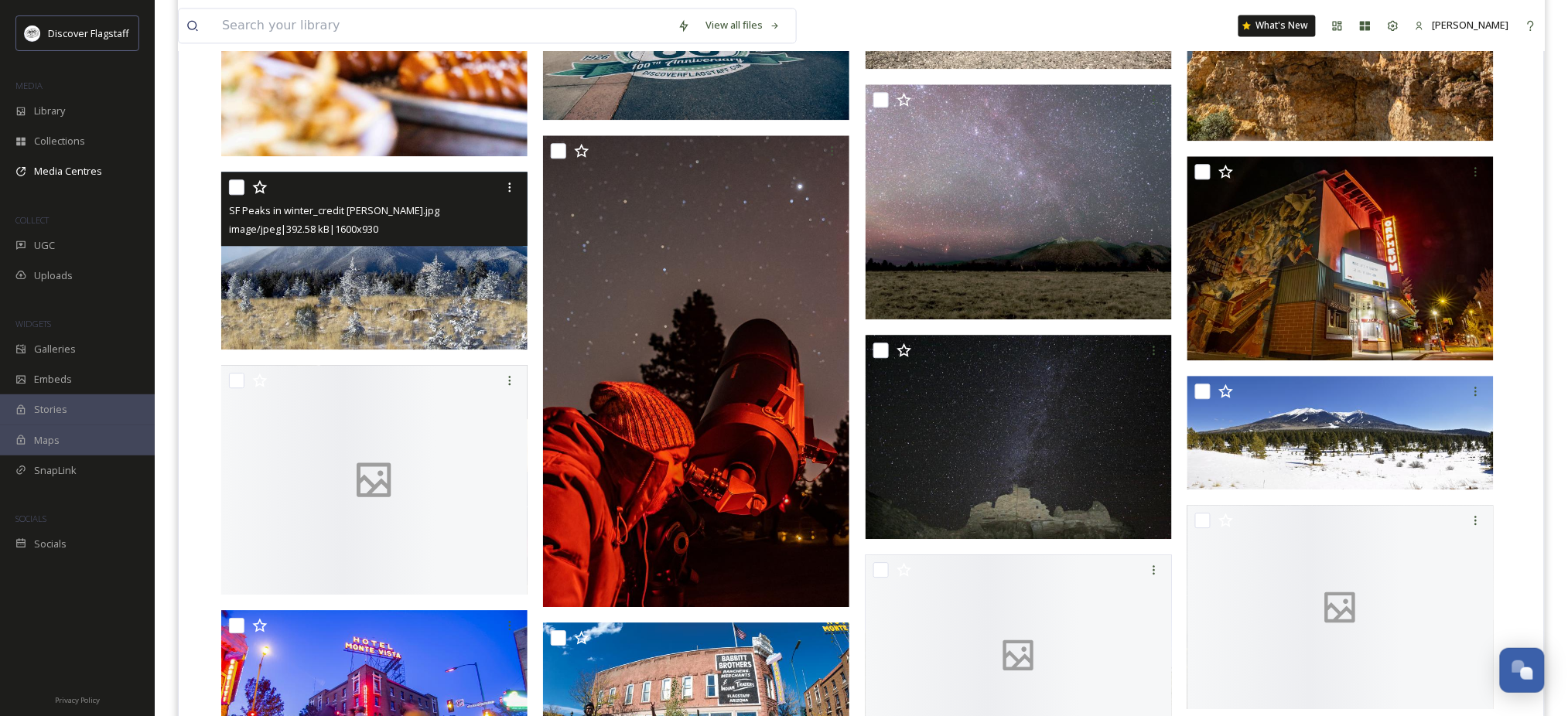
scroll to position [1279, 0]
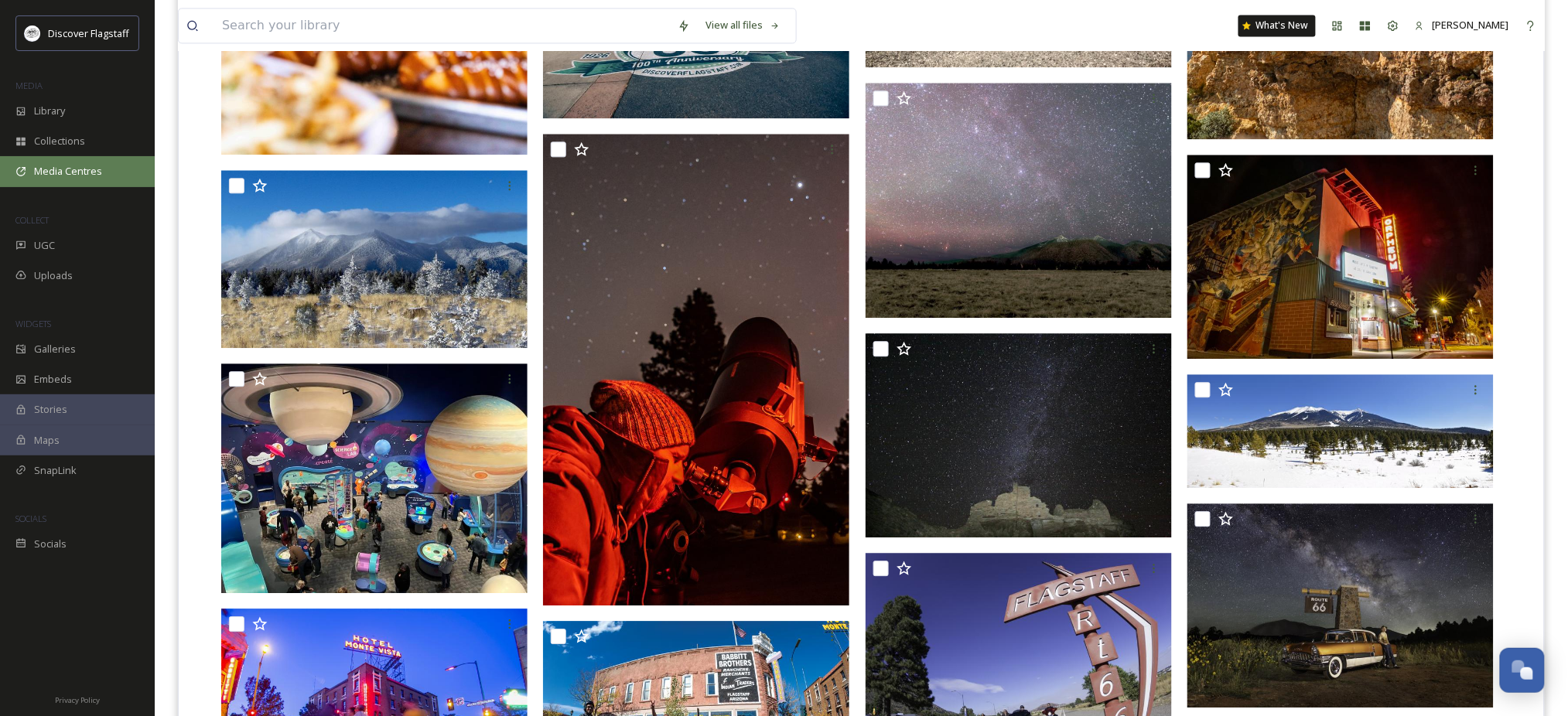
click at [68, 178] on span "Media Centres" at bounding box center [68, 171] width 68 height 15
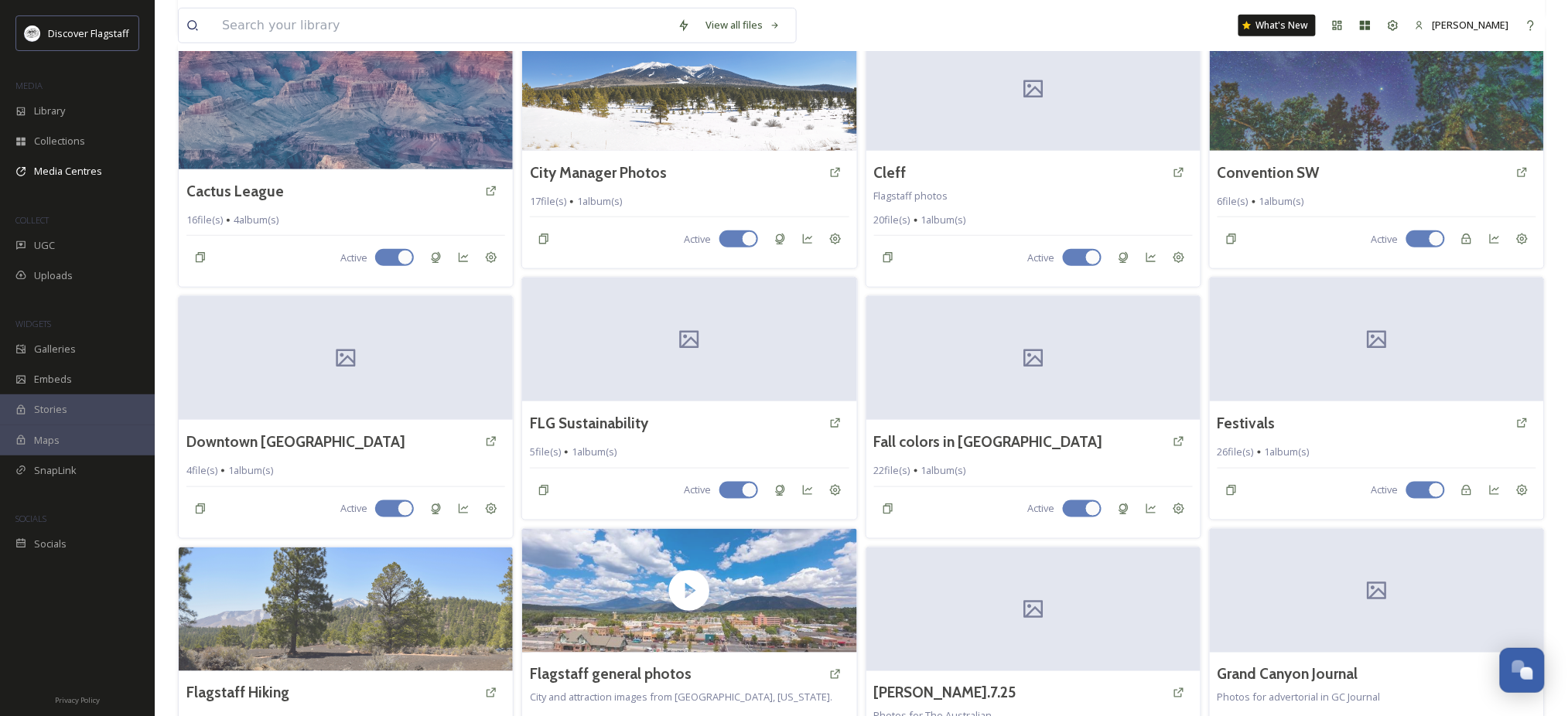
scroll to position [371, 0]
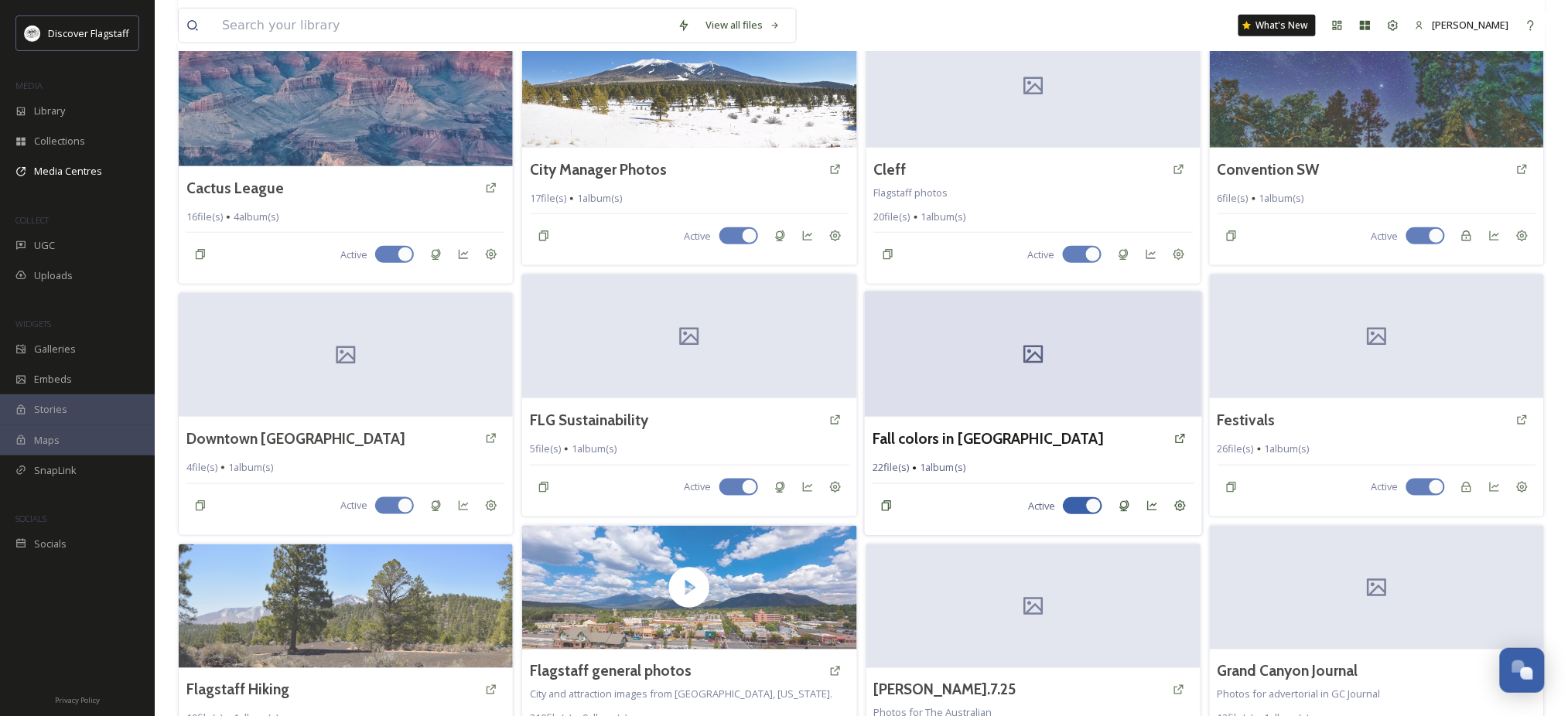
click at [947, 403] on div at bounding box center [1033, 355] width 338 height 125
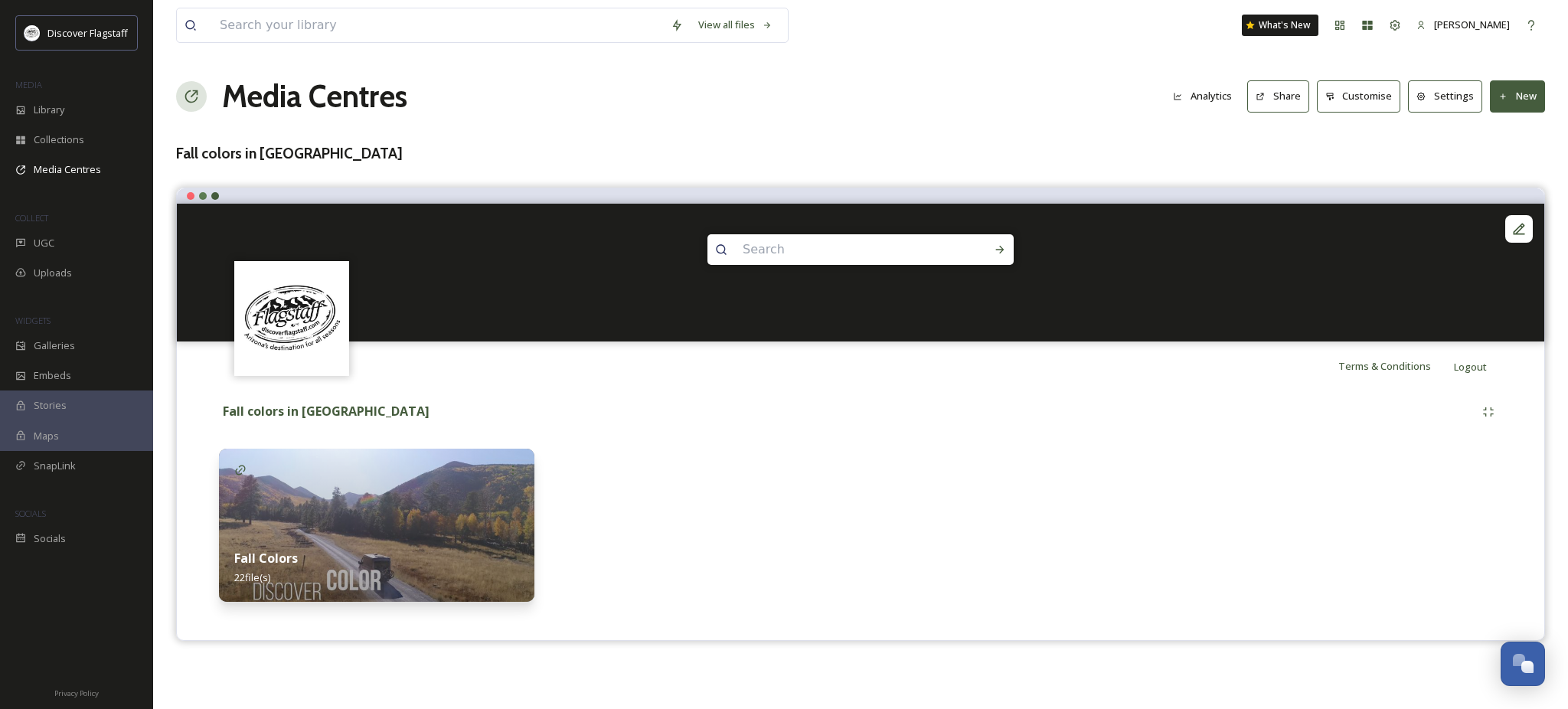
click at [467, 551] on div "Fall Colors 22 file(s)" at bounding box center [377, 567] width 316 height 68
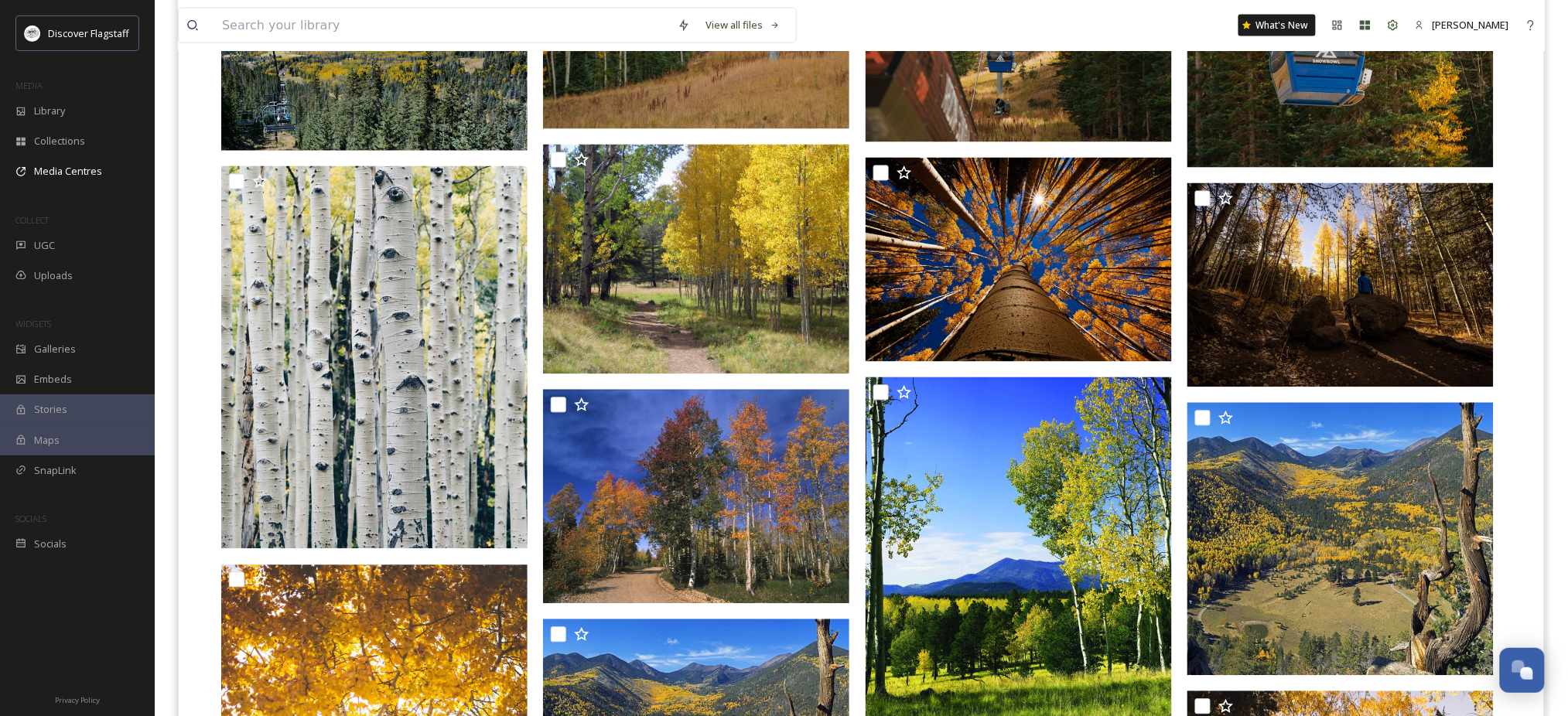
scroll to position [961, 0]
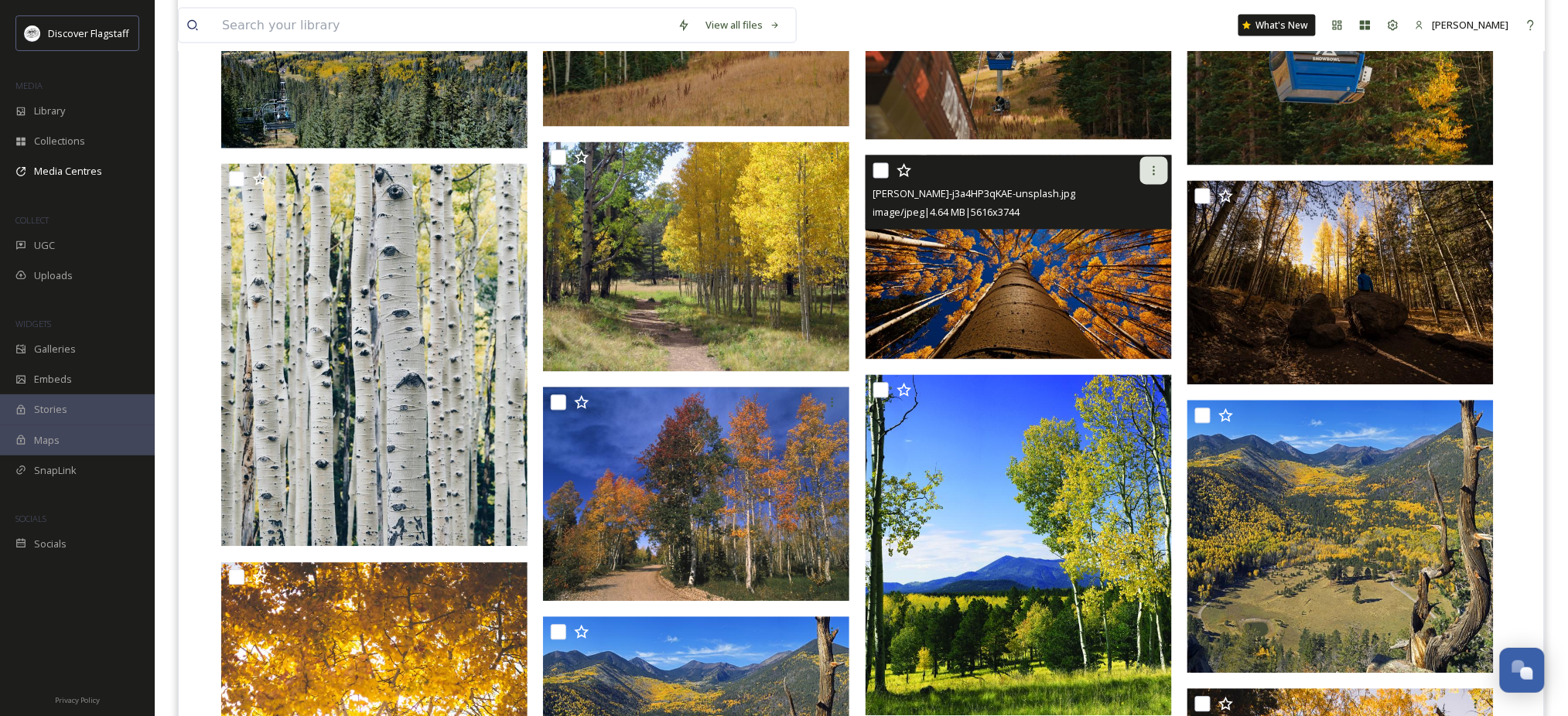
click at [1148, 177] on icon at bounding box center [1153, 170] width 12 height 12
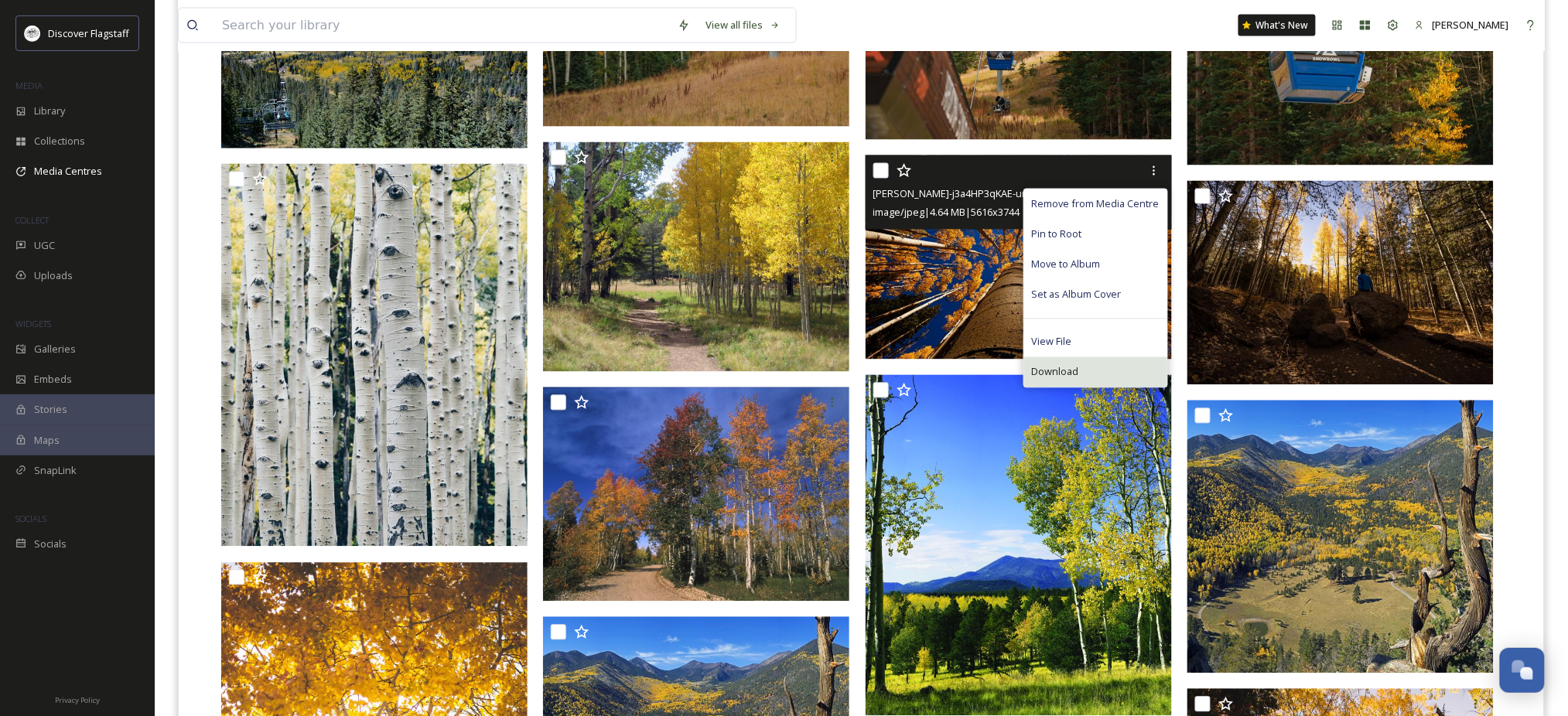
click at [1046, 380] on span "Download" at bounding box center [1054, 372] width 47 height 15
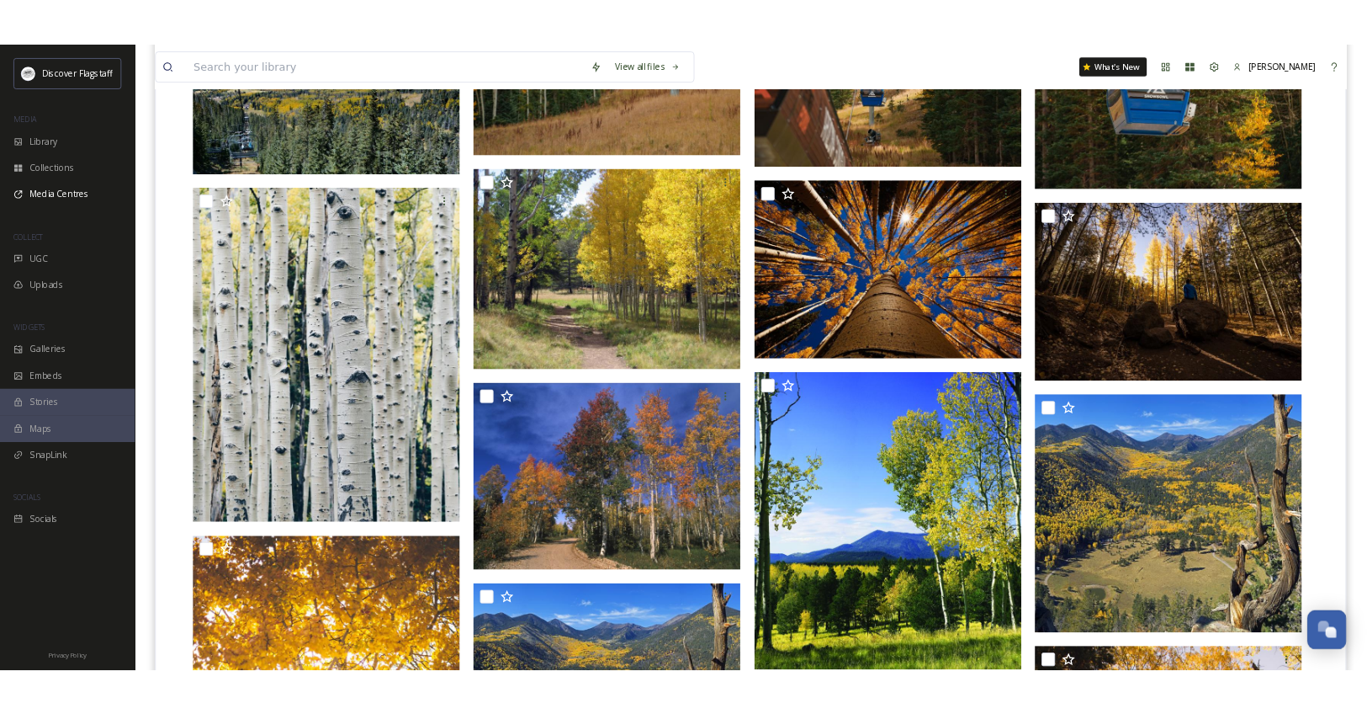
scroll to position [1584, 0]
